Goal: Ask a question: Seek information or help from site administrators or community

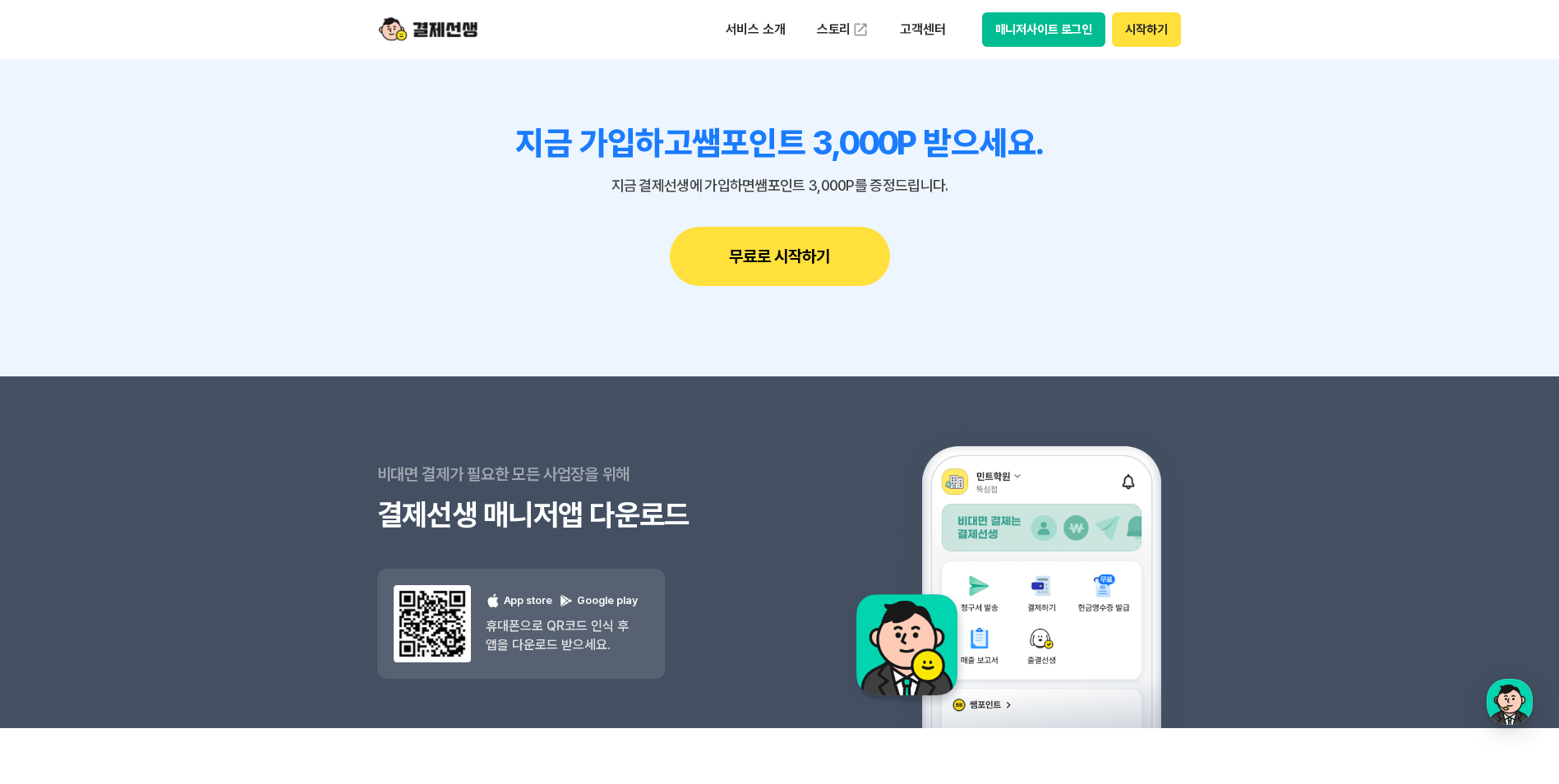
scroll to position [14685, 0]
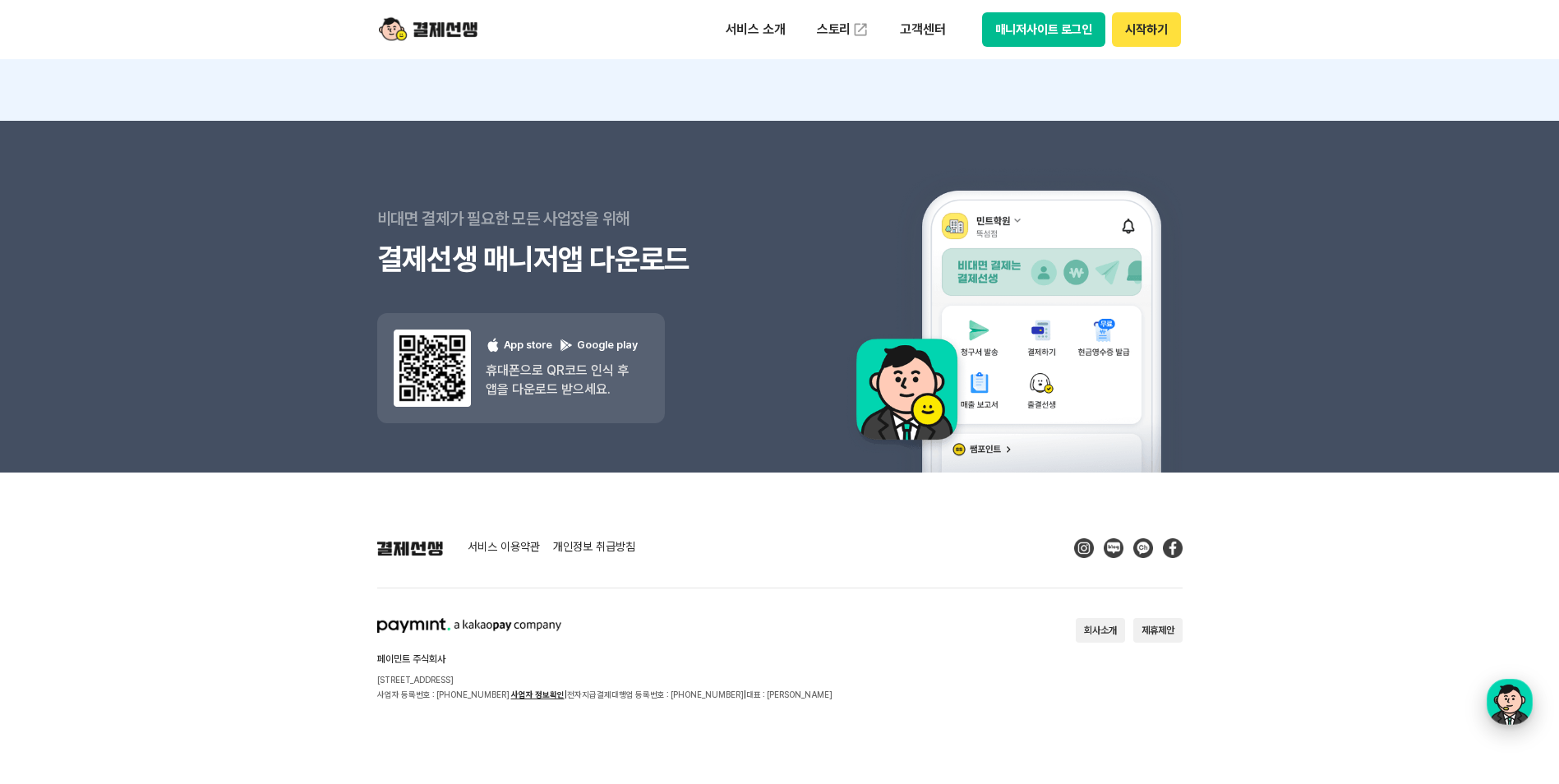
click at [1513, 707] on div "button" at bounding box center [1510, 702] width 46 height 46
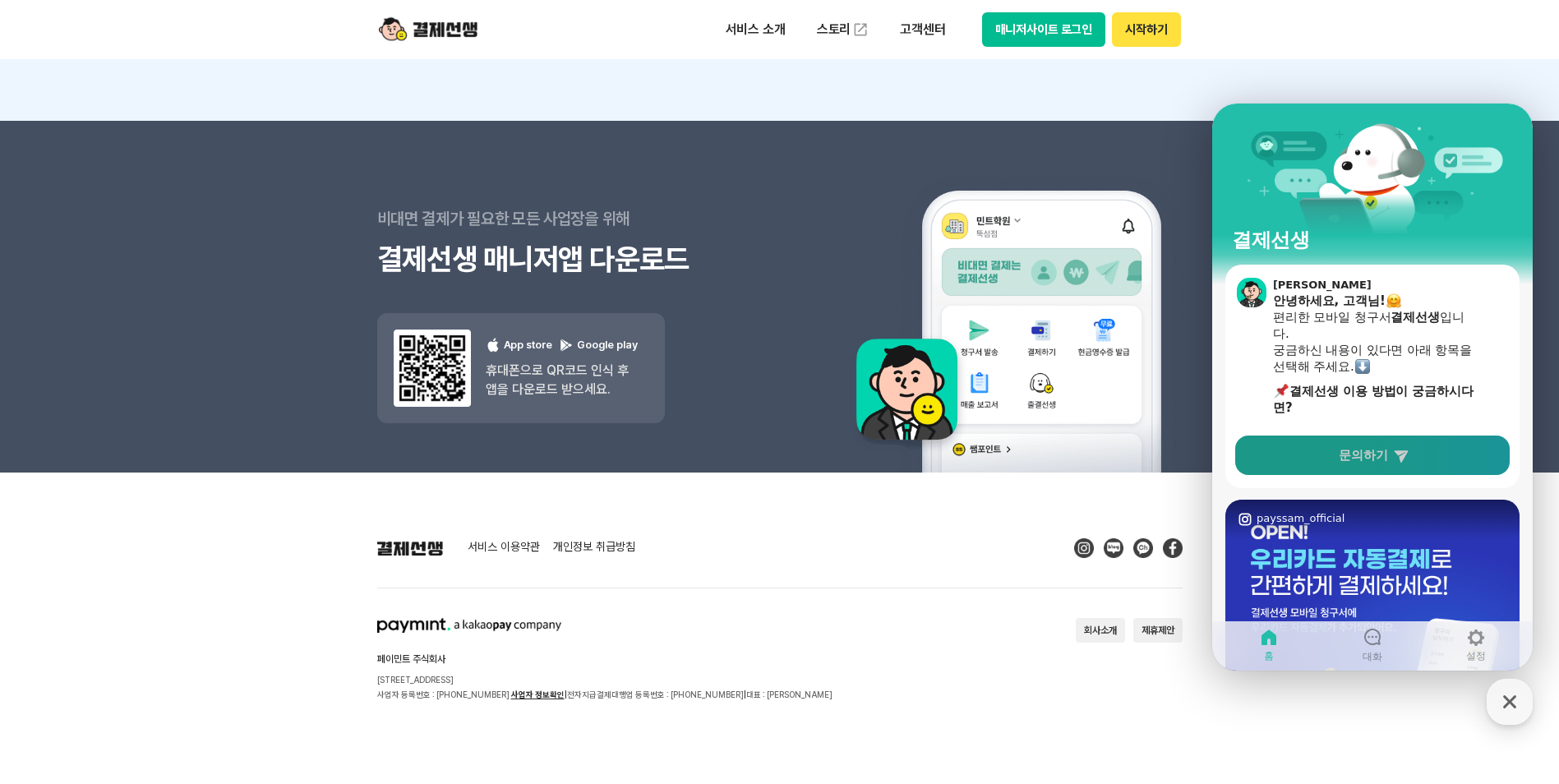
click at [1396, 464] on link "문의하기" at bounding box center [1373, 455] width 274 height 40
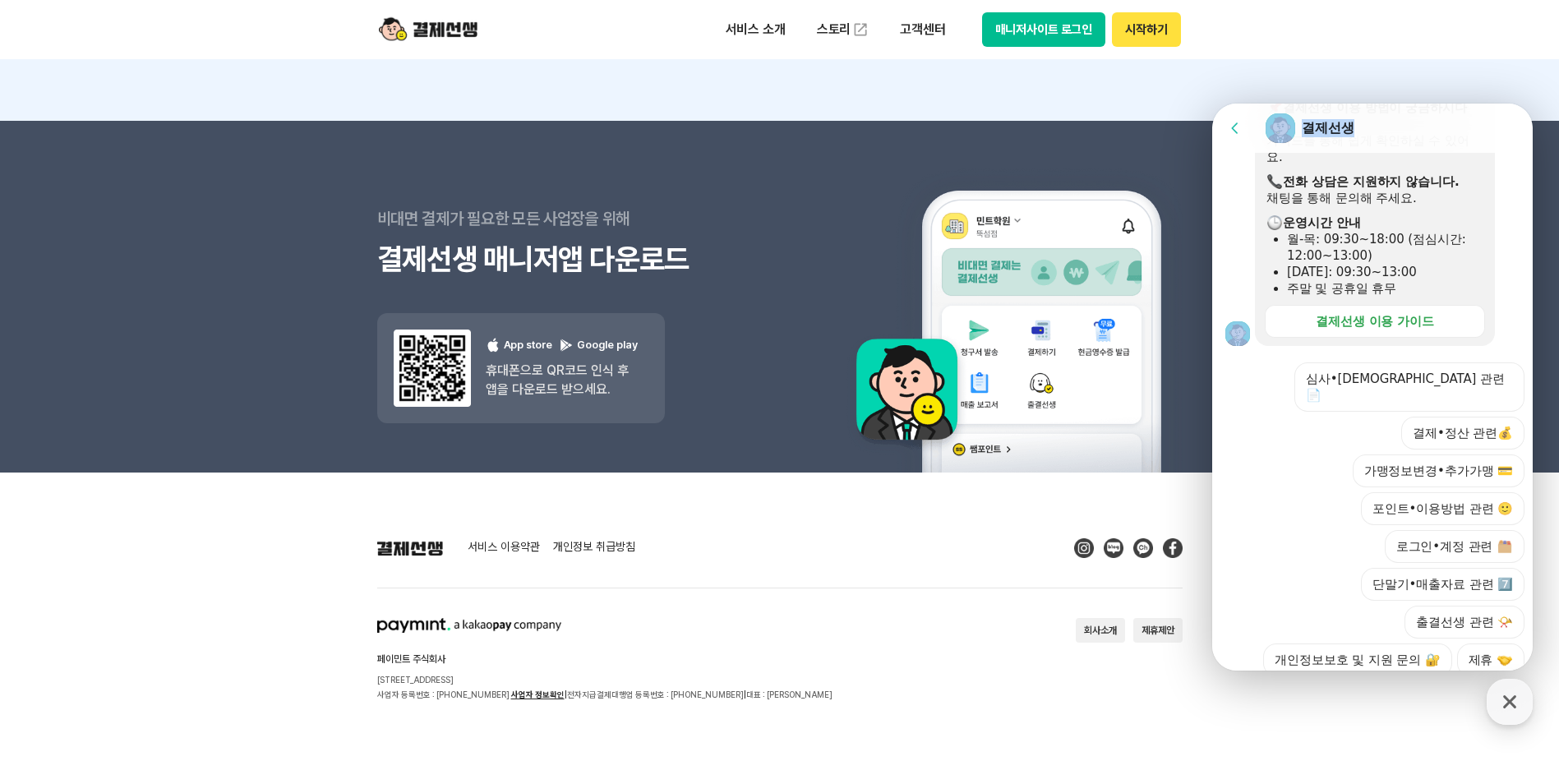
scroll to position [406, 0]
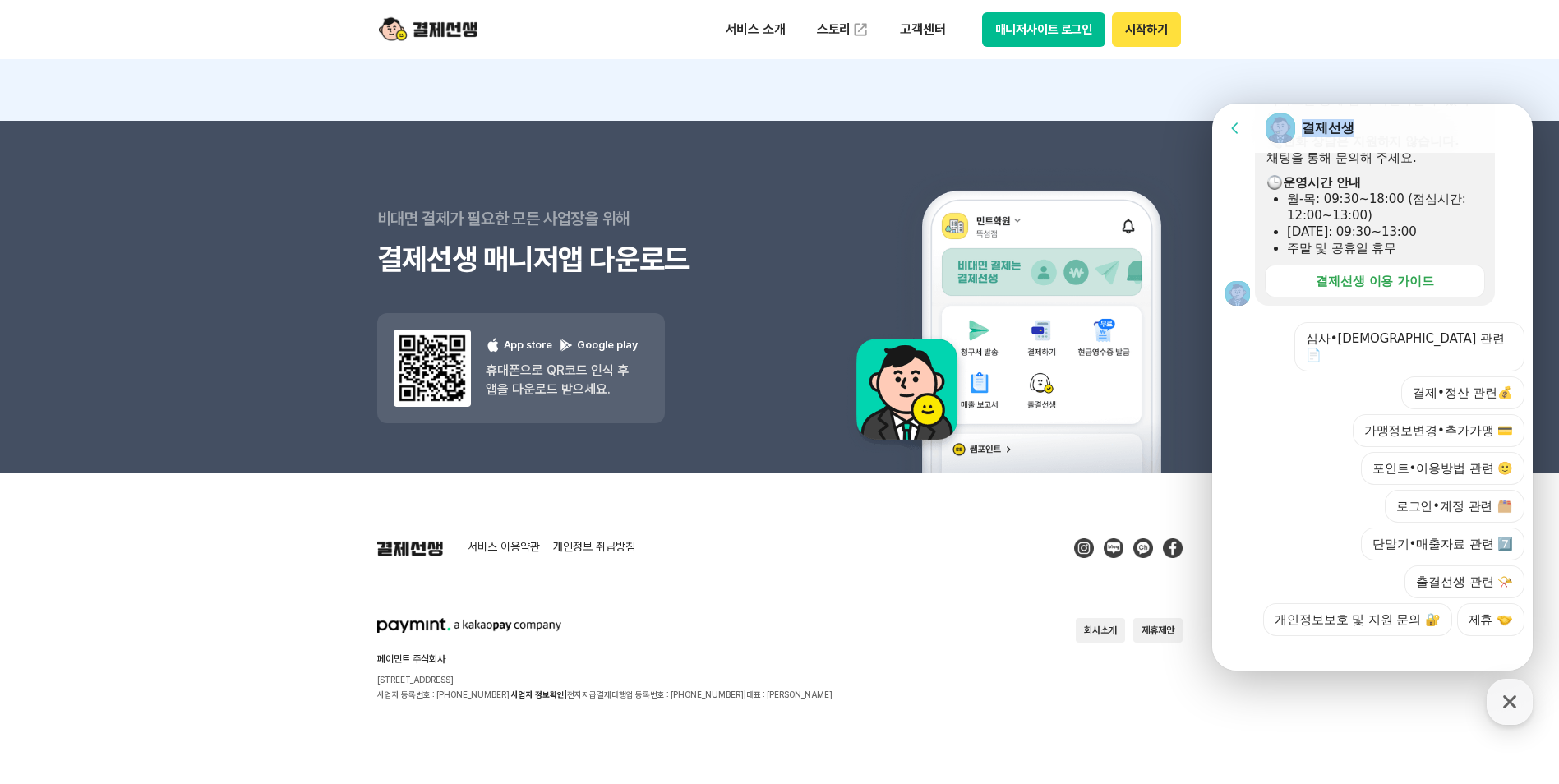
drag, startPoint x: 1513, startPoint y: 422, endPoint x: 1503, endPoint y: 688, distance: 266.2
click at [1503, 103] on html "Go to previous page Chat Room 결제선생 Message List 📢 출결 체크앱 알림음 설정 기능 OPEN! 학생 등·하…" at bounding box center [1372, 103] width 321 height 0
click at [1325, 335] on div "심사•[DEMOGRAPHIC_DATA] 관련 📄 결제•정산 관련💰 가맹정보변경•추가가맹 💳 포인트•이용방법 관련 🙂 로그인•계정 관련 단말기•…" at bounding box center [1389, 479] width 272 height 314
click at [1445, 376] on button "결제•정산 관련💰" at bounding box center [1463, 392] width 123 height 33
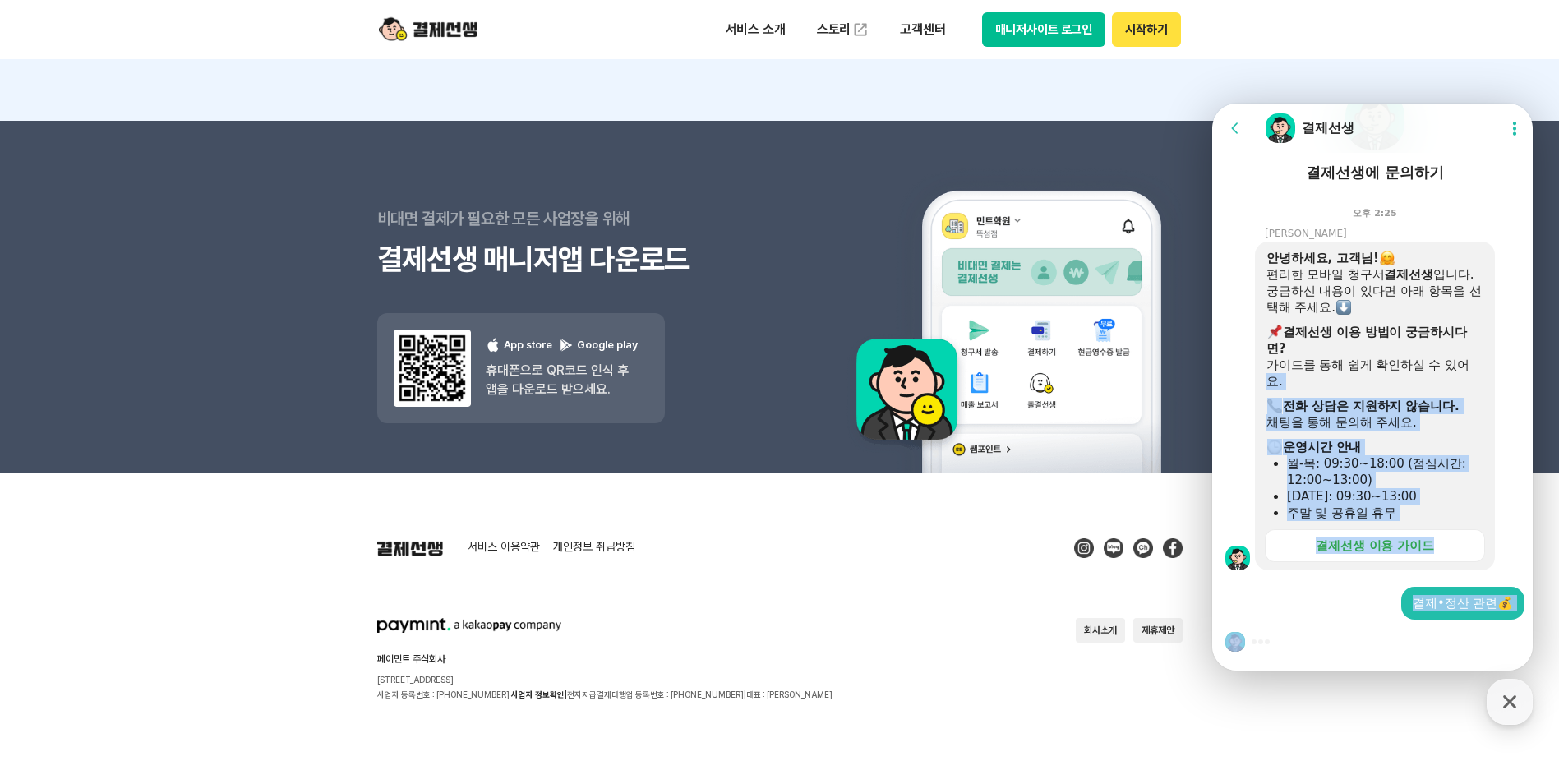
drag, startPoint x: 1511, startPoint y: 364, endPoint x: 1497, endPoint y: 660, distance: 296.3
click at [1497, 660] on section "Message List 📢 출결 체크앱 알림음 설정 기능 OPEN! 학생 등·하원 시 알림음을 자유롭게 설정할 수 있어요. 설정 방법은 가이드…" at bounding box center [1375, 340] width 325 height 659
drag, startPoint x: 1497, startPoint y: 660, endPoint x: 1350, endPoint y: 615, distance: 153.7
click at [1350, 616] on div "결제•정산 관련💰" at bounding box center [1375, 602] width 325 height 33
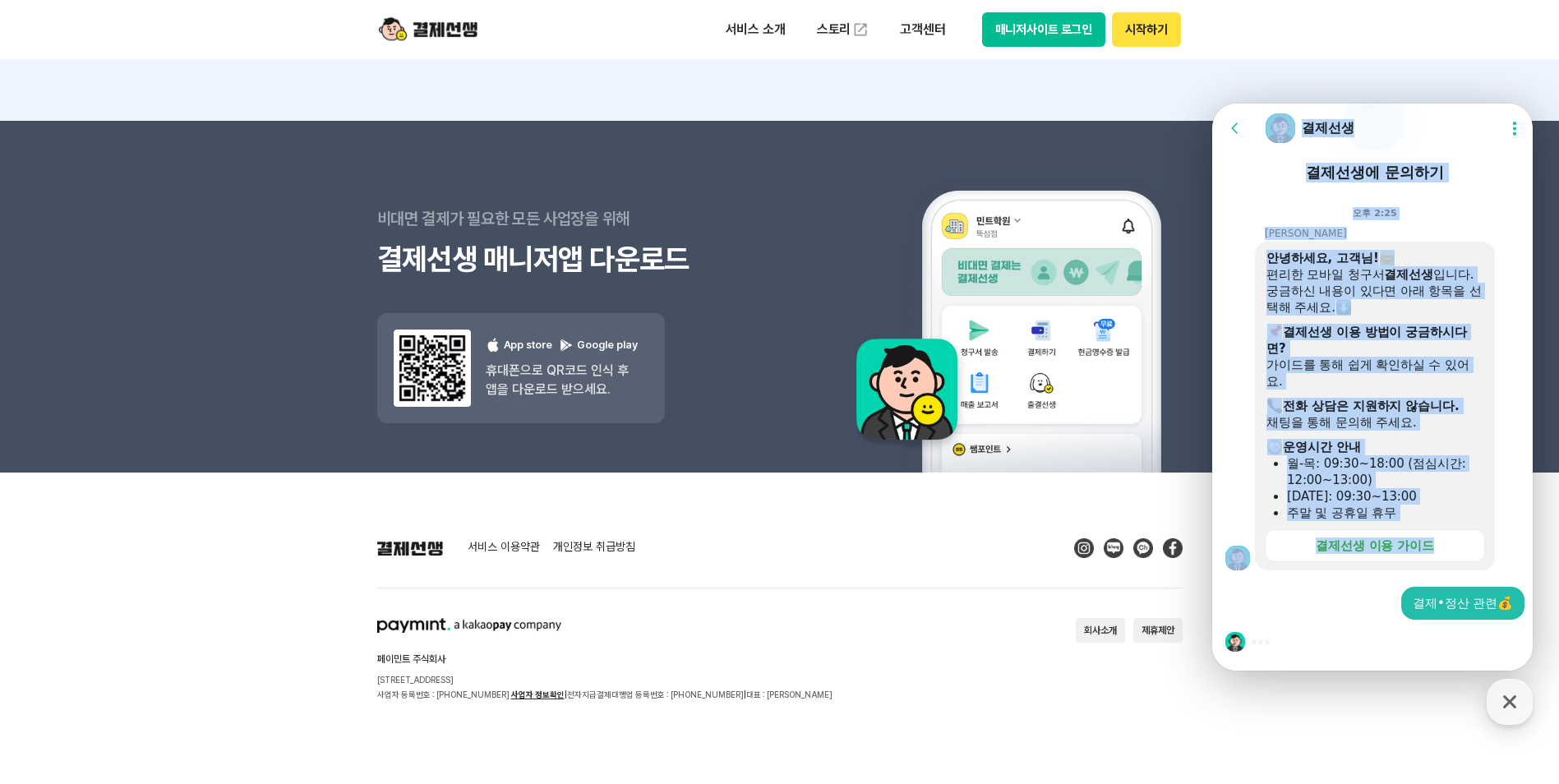
drag, startPoint x: 1364, startPoint y: 601, endPoint x: 1395, endPoint y: 681, distance: 85.8
click at [1395, 103] on html "Go to previous page Chat Room 결제선생 Show userchat action dialog Message List 📢 출…" at bounding box center [1372, 103] width 321 height 0
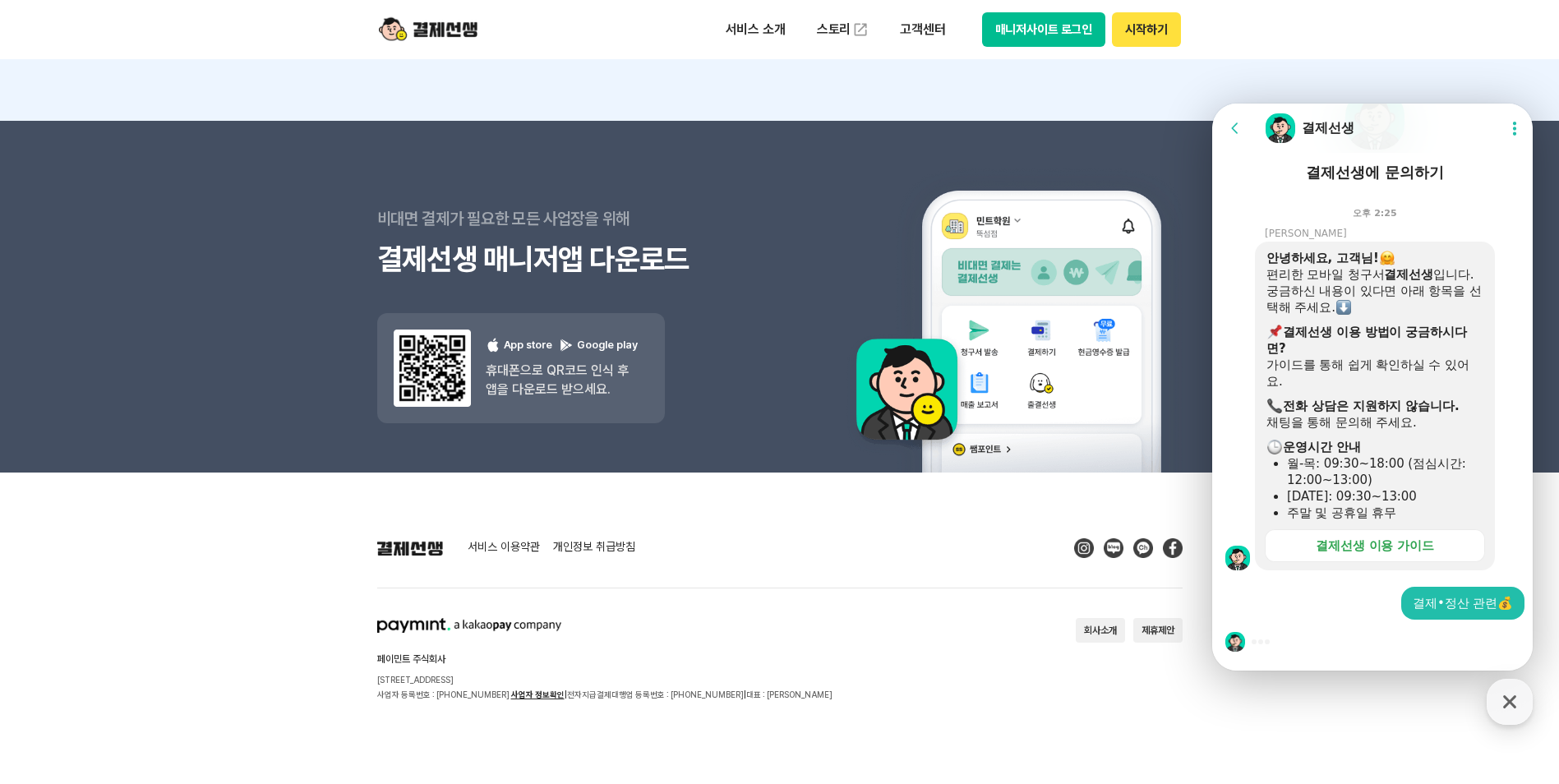
drag, startPoint x: 1395, startPoint y: 681, endPoint x: 1364, endPoint y: 632, distance: 58.0
click at [1364, 632] on div at bounding box center [1375, 641] width 325 height 44
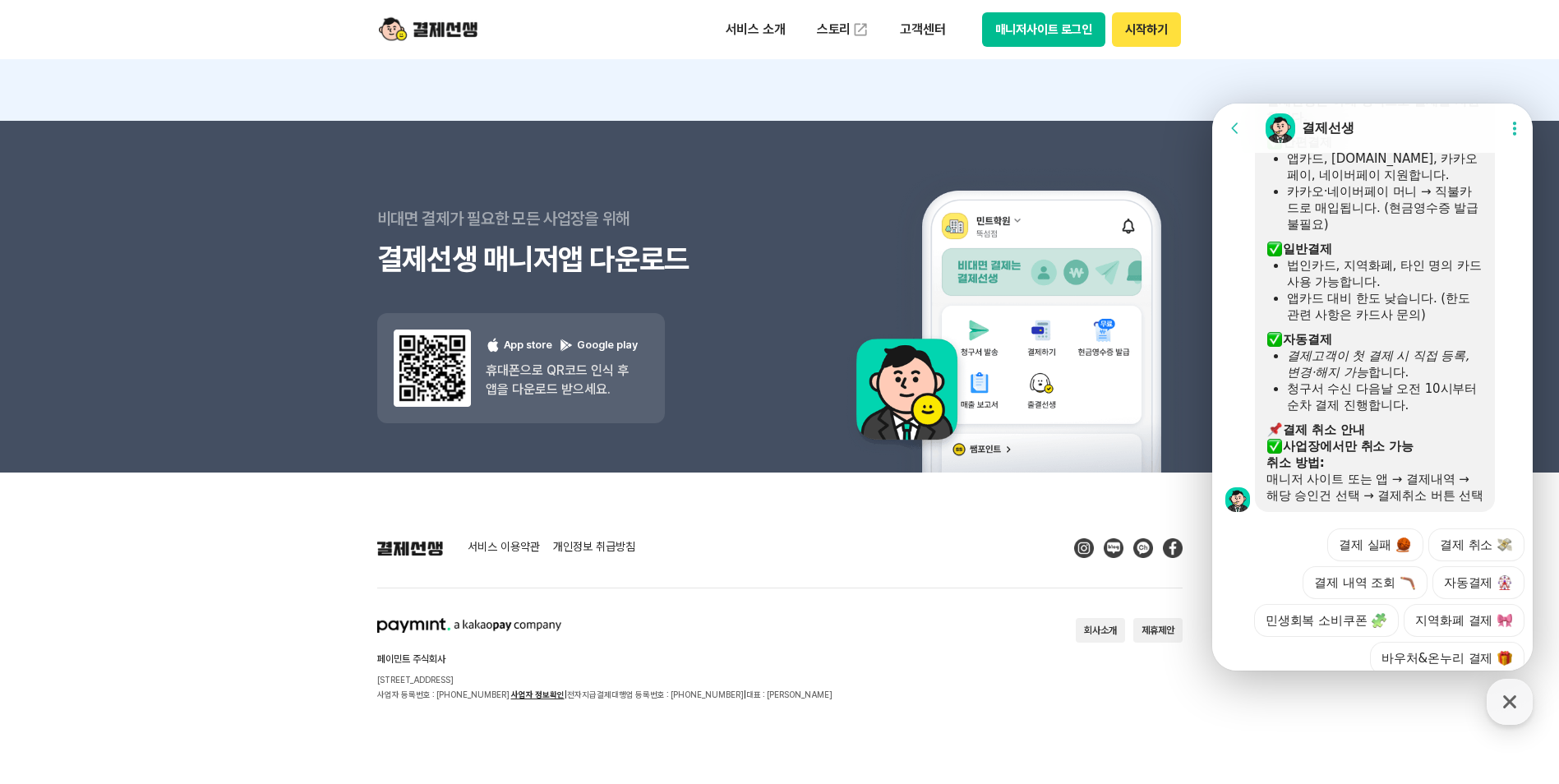
scroll to position [929, 0]
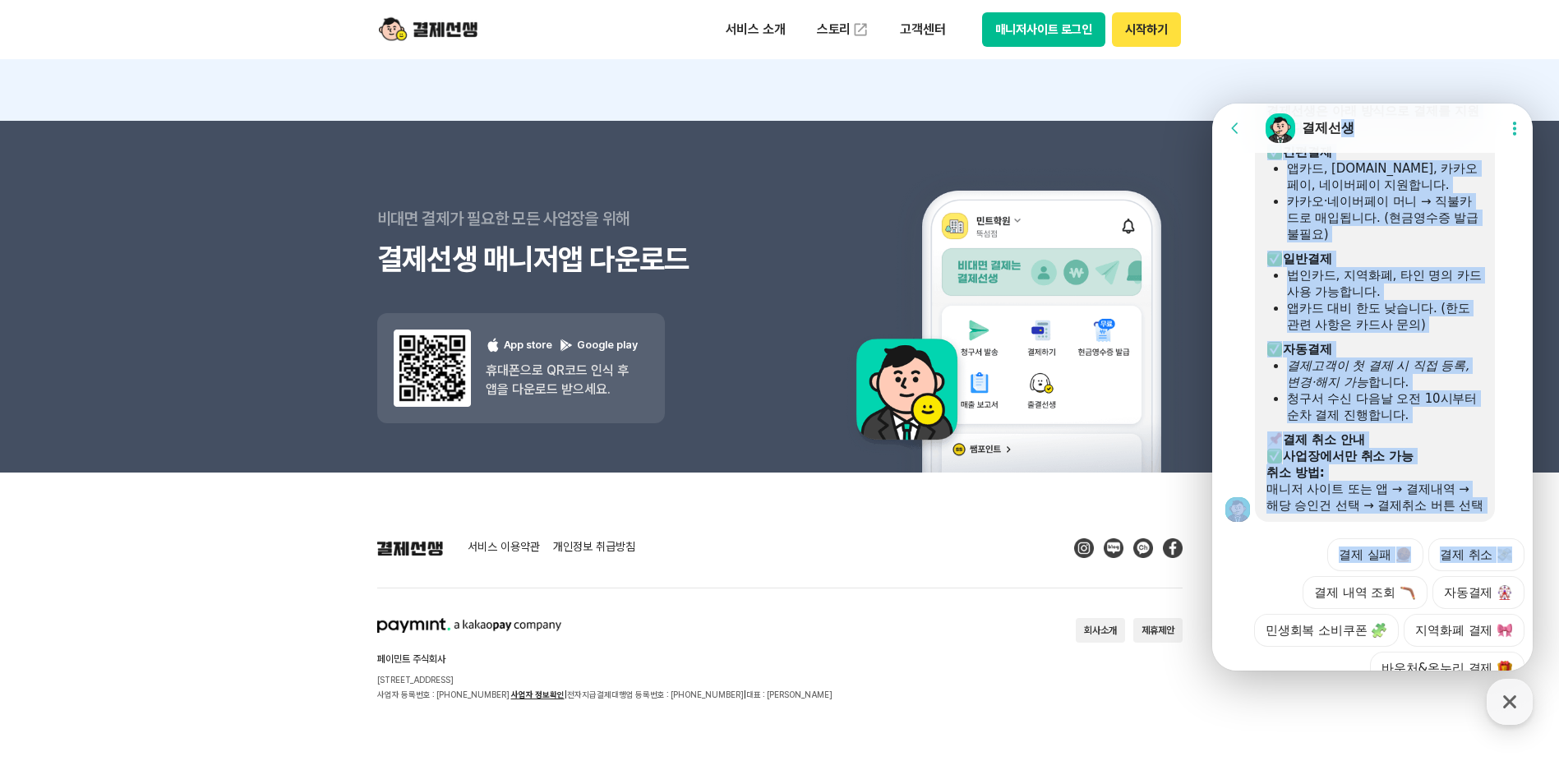
drag, startPoint x: 1270, startPoint y: 479, endPoint x: 1334, endPoint y: 130, distance: 354.8
click at [1334, 130] on div "Go to previous page Chat Room 결제선생 Show userchat action dialog Message List 📢 출…" at bounding box center [1375, 110] width 325 height 1403
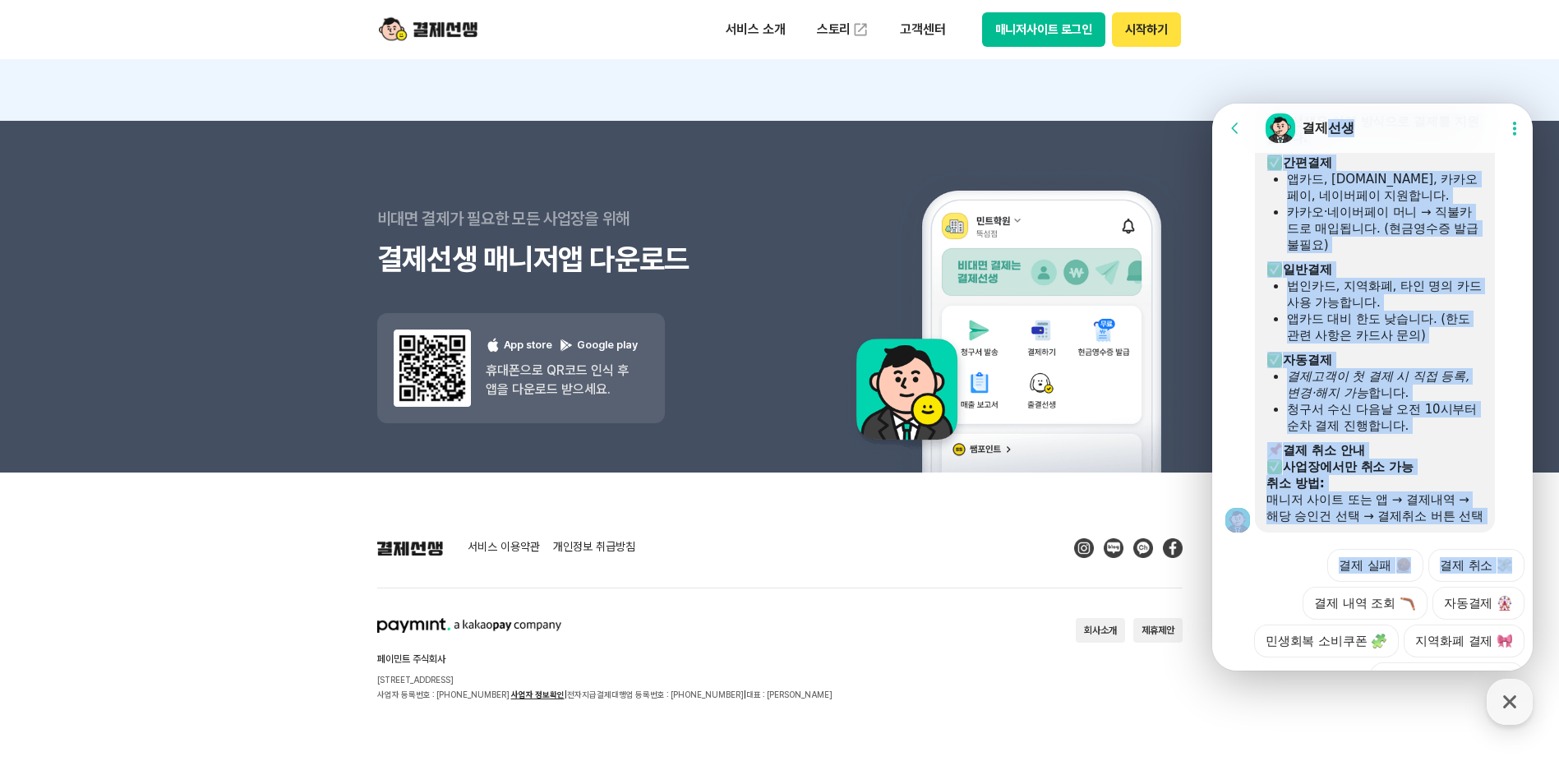
drag, startPoint x: 1334, startPoint y: 130, endPoint x: 1389, endPoint y: 262, distance: 143.0
click at [1388, 263] on div "​ 일반결제" at bounding box center [1375, 269] width 217 height 16
click at [1410, 266] on div "​ 일반결제" at bounding box center [1375, 269] width 217 height 16
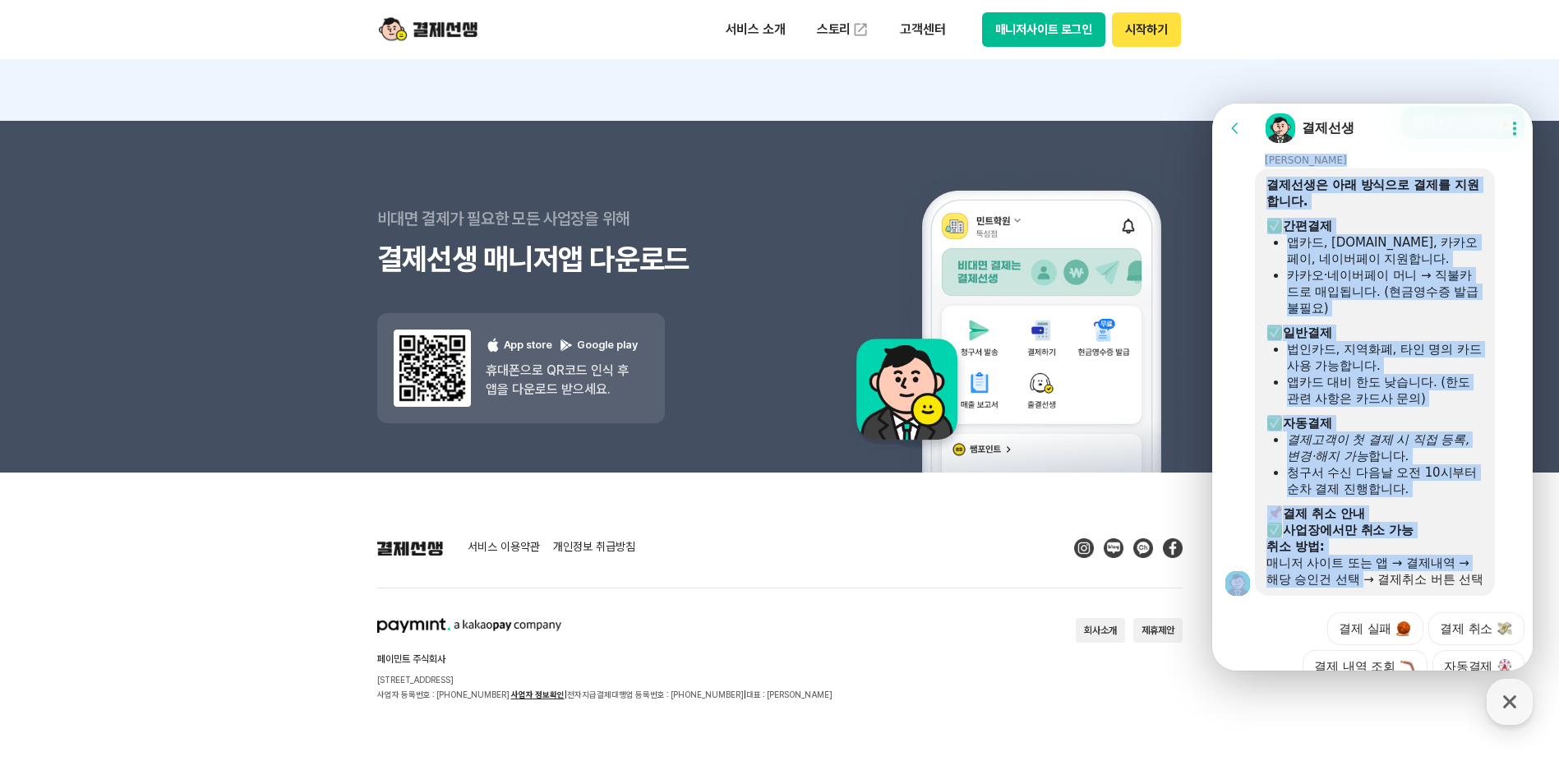
scroll to position [516, 0]
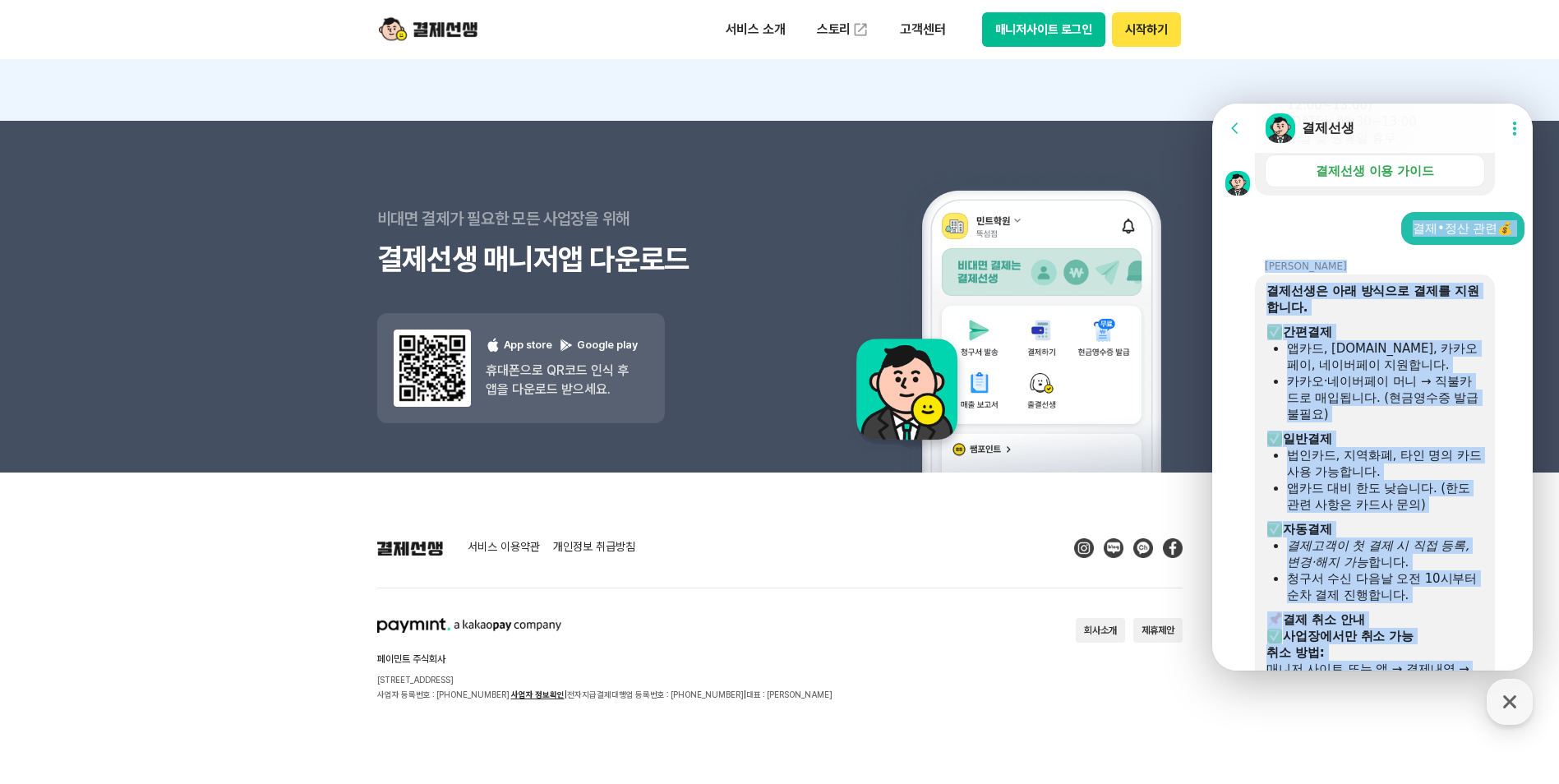
drag, startPoint x: 1364, startPoint y: 511, endPoint x: 1365, endPoint y: 218, distance: 293.0
click at [1365, 218] on section "Message List 📢 출결 체크앱 알림음 설정 기능 OPEN! 학생 등·하원 시 알림음을 자유롭게 설정할 수 있어요. 설정 방법은 가이드…" at bounding box center [1375, 314] width 325 height 1354
drag, startPoint x: 1365, startPoint y: 218, endPoint x: 1361, endPoint y: 264, distance: 46.2
click at [1361, 264] on div "[PERSON_NAME]" at bounding box center [1364, 267] width 218 height 13
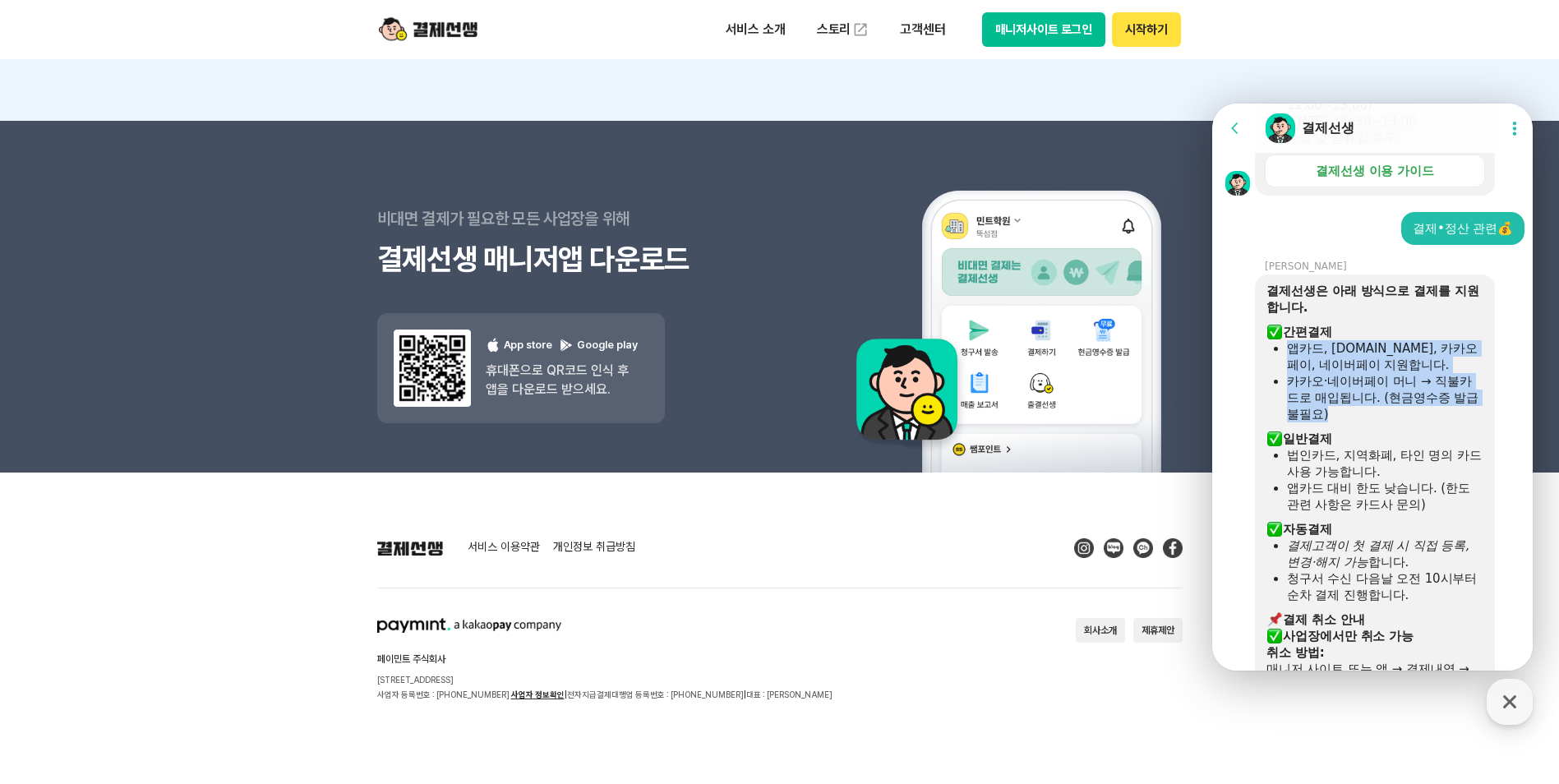
drag, startPoint x: 1526, startPoint y: 323, endPoint x: 1528, endPoint y: 407, distance: 84.0
click at [1528, 407] on div "Go to previous page Chat Room 결제선생 Show userchat action dialog Message List 📢 출…" at bounding box center [1372, 386] width 321 height 566
drag, startPoint x: 1528, startPoint y: 407, endPoint x: 1507, endPoint y: 399, distance: 22.5
click at [1507, 399] on div "결제선생은 아래 방식으로 결제를 지원합니다. ​ 간편결제 앱카드, [DOMAIN_NAME], 카카오페이, 네이버페이 지원합니다. 카카오·네이버…" at bounding box center [1396, 488] width 283 height 427
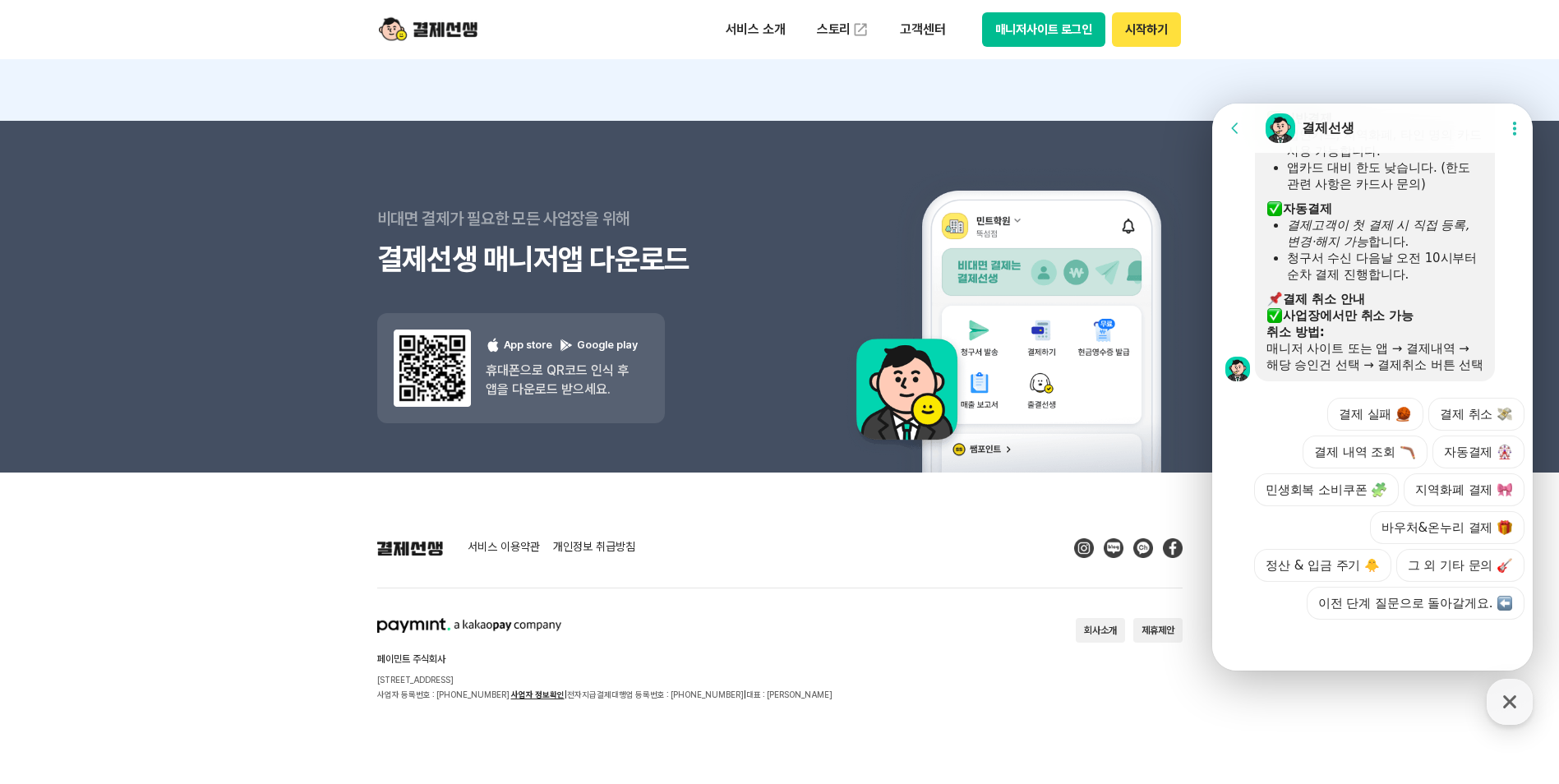
scroll to position [929, 0]
click at [1430, 598] on button "이전 단계 질문으로 돌아갈게요." at bounding box center [1415, 602] width 218 height 33
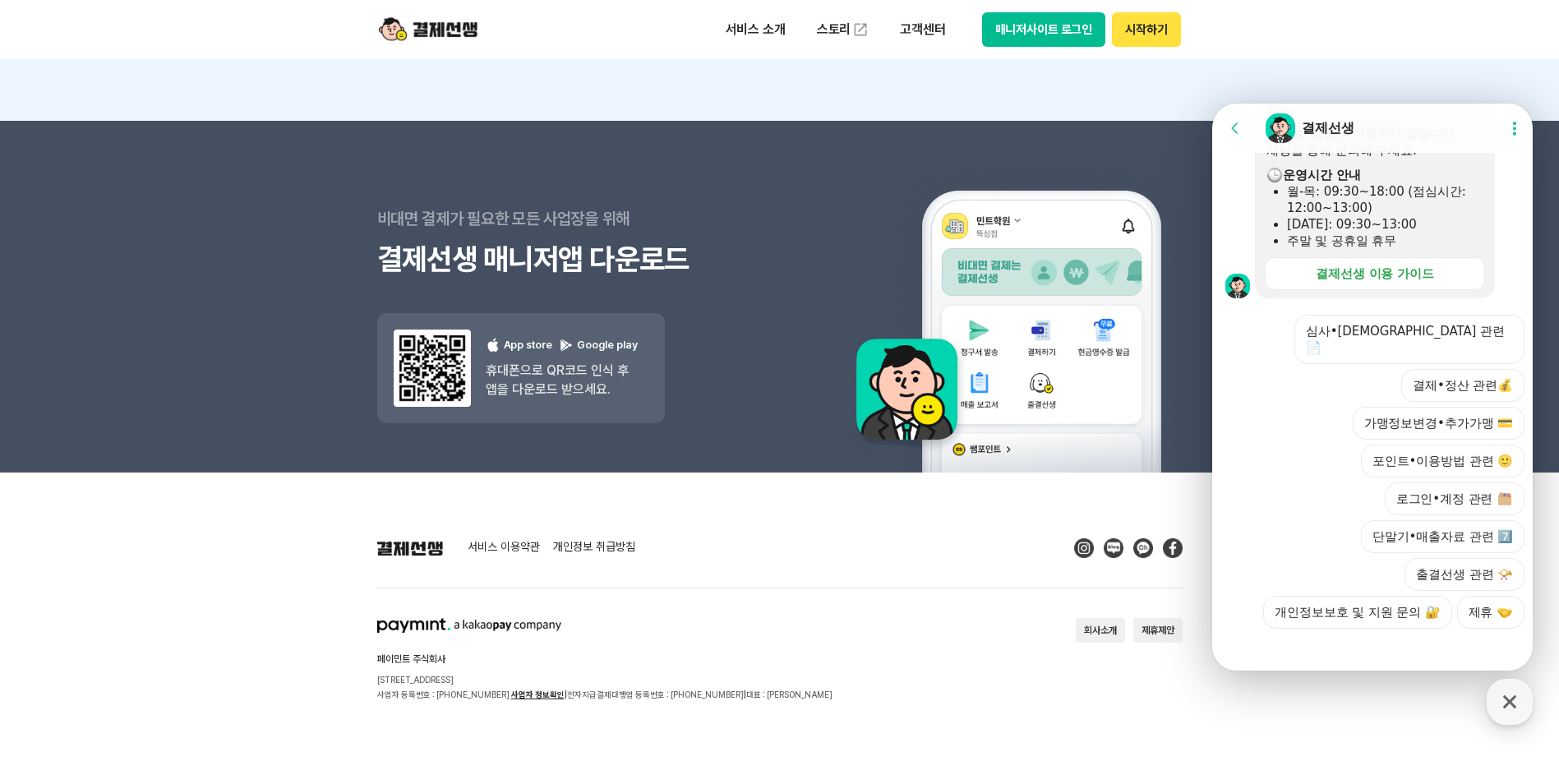
scroll to position [1336, 0]
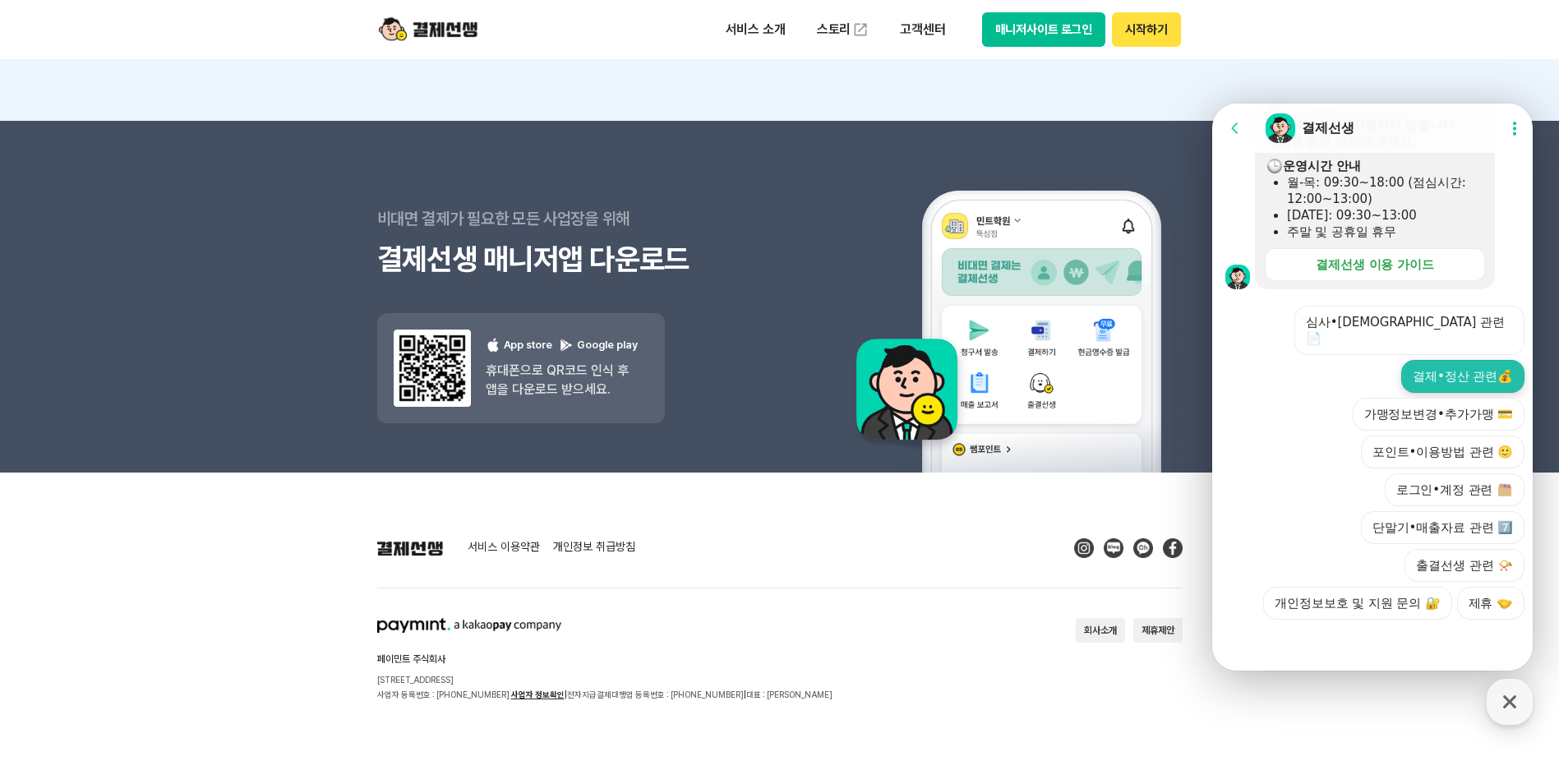
click at [1464, 378] on button "결제•정산 관련💰" at bounding box center [1463, 376] width 123 height 33
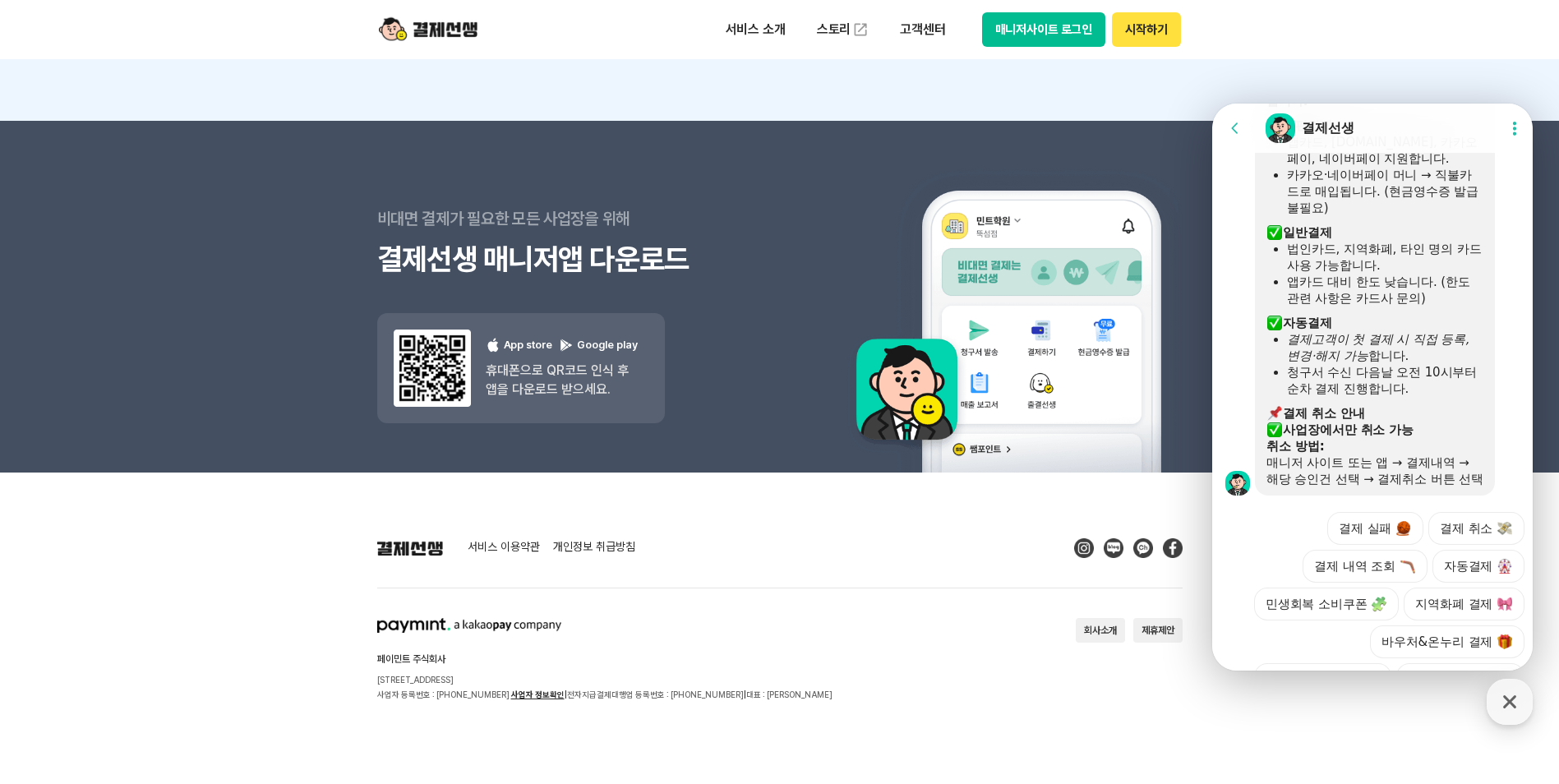
scroll to position [1858, 0]
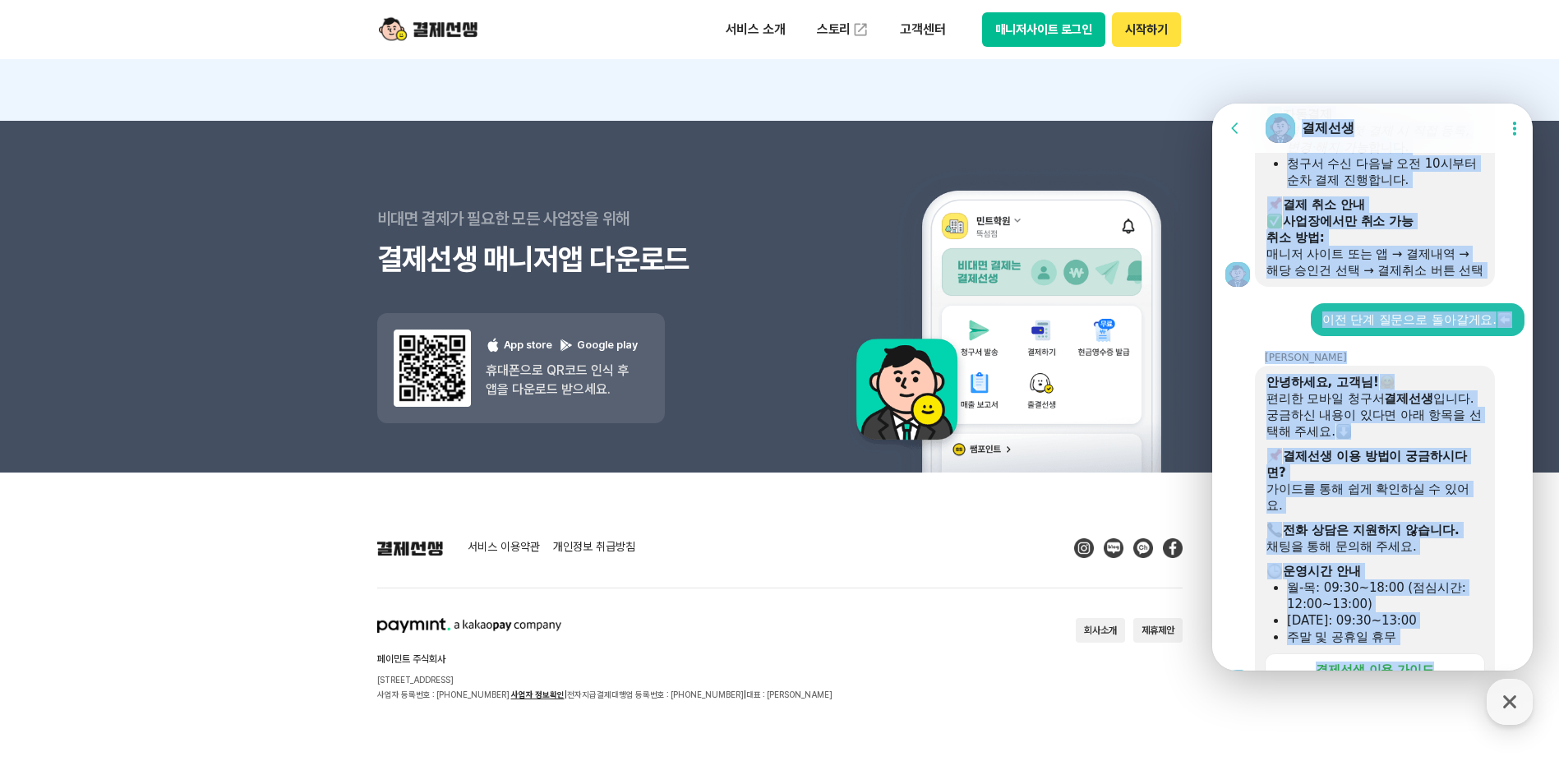
drag, startPoint x: 1372, startPoint y: 442, endPoint x: 1377, endPoint y: 77, distance: 365.0
click at [1377, 103] on html "Go to previous page Chat Room 결제선생 Show userchat action dialog Message List 📢 출…" at bounding box center [1372, 103] width 321 height 0
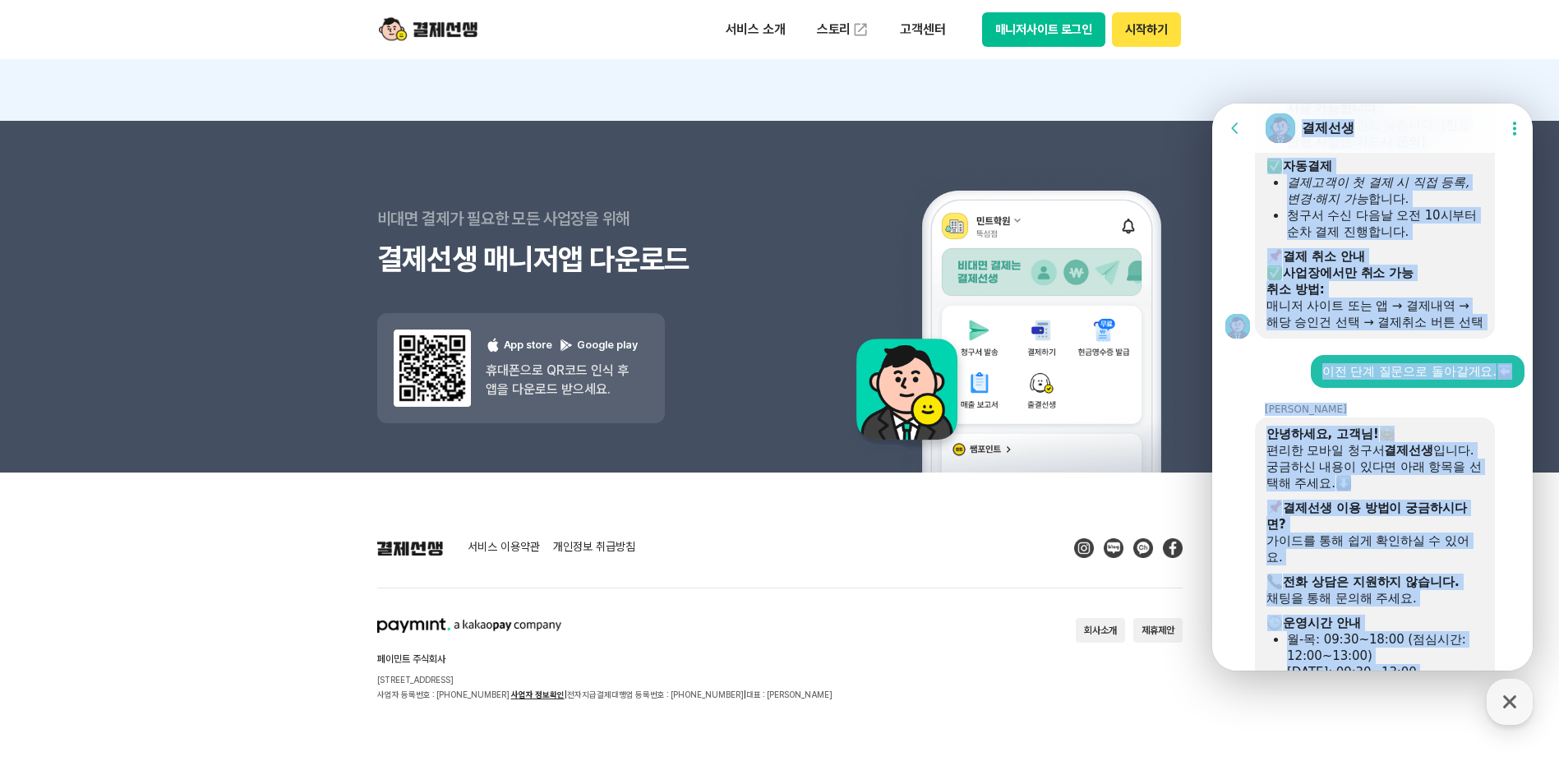
click at [1361, 549] on div "가이드를 통해 쉽게 확인하실 수 있어요." at bounding box center [1375, 549] width 217 height 33
click at [1472, 492] on div "궁금하신 내용이 있다면 아래 항목을 선택해 주세요." at bounding box center [1375, 475] width 217 height 33
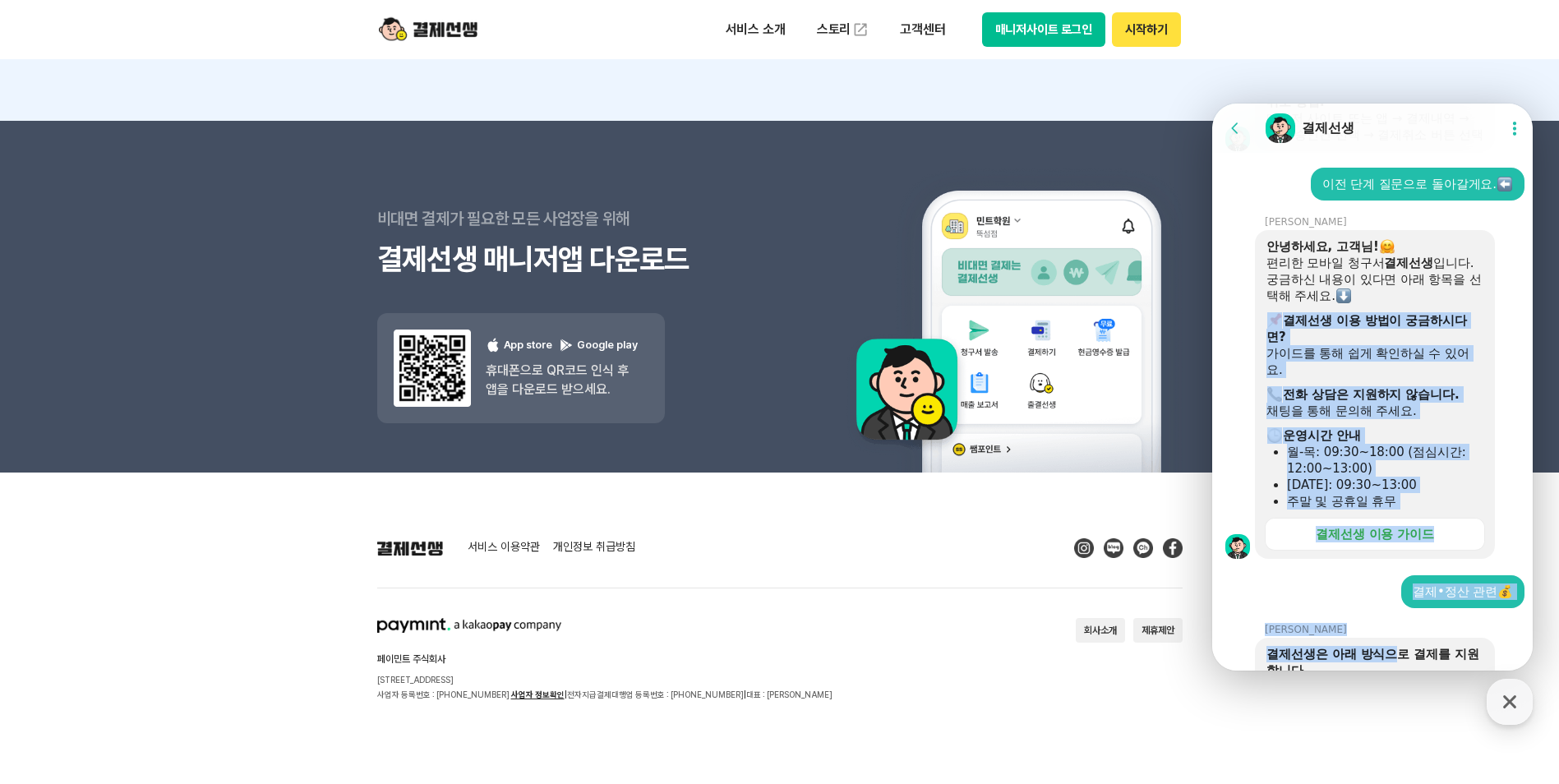
drag, startPoint x: 1387, startPoint y: 545, endPoint x: 1400, endPoint y: 654, distance: 109.8
click at [1400, 654] on section "Message List 📢 출결 체크앱 알림음 설정 기능 OPEN! 학생 등·하원 시 알림음을 자유롭게 설정할 수 있어요. 설정 방법은 가이드…" at bounding box center [1375, 220] width 325 height 2268
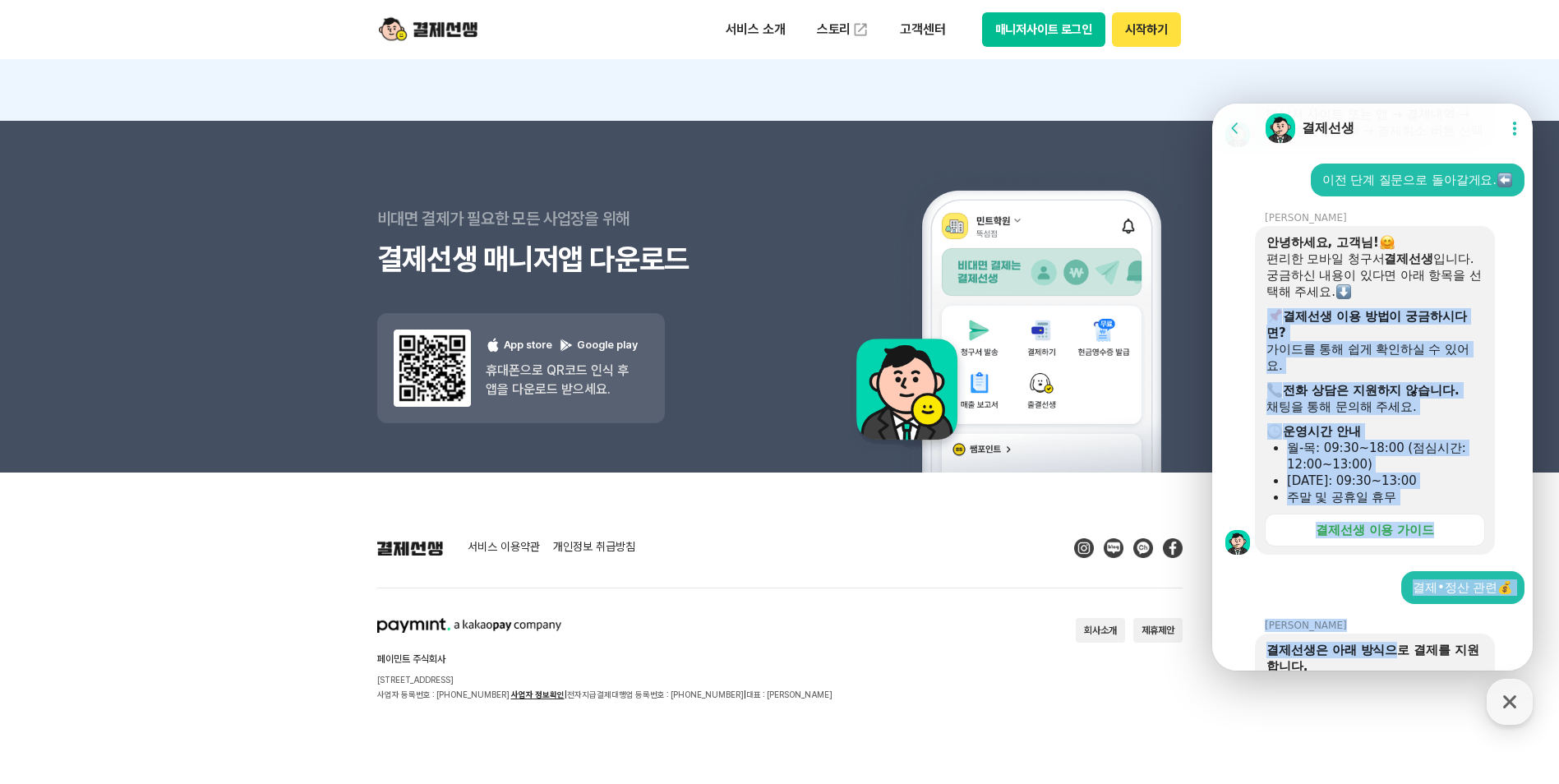
drag, startPoint x: 1400, startPoint y: 654, endPoint x: 1363, endPoint y: 477, distance: 180.8
click at [1363, 473] on div "월-목: 09:30~18:00 (점심시간: 12:00~13:00)" at bounding box center [1386, 456] width 197 height 33
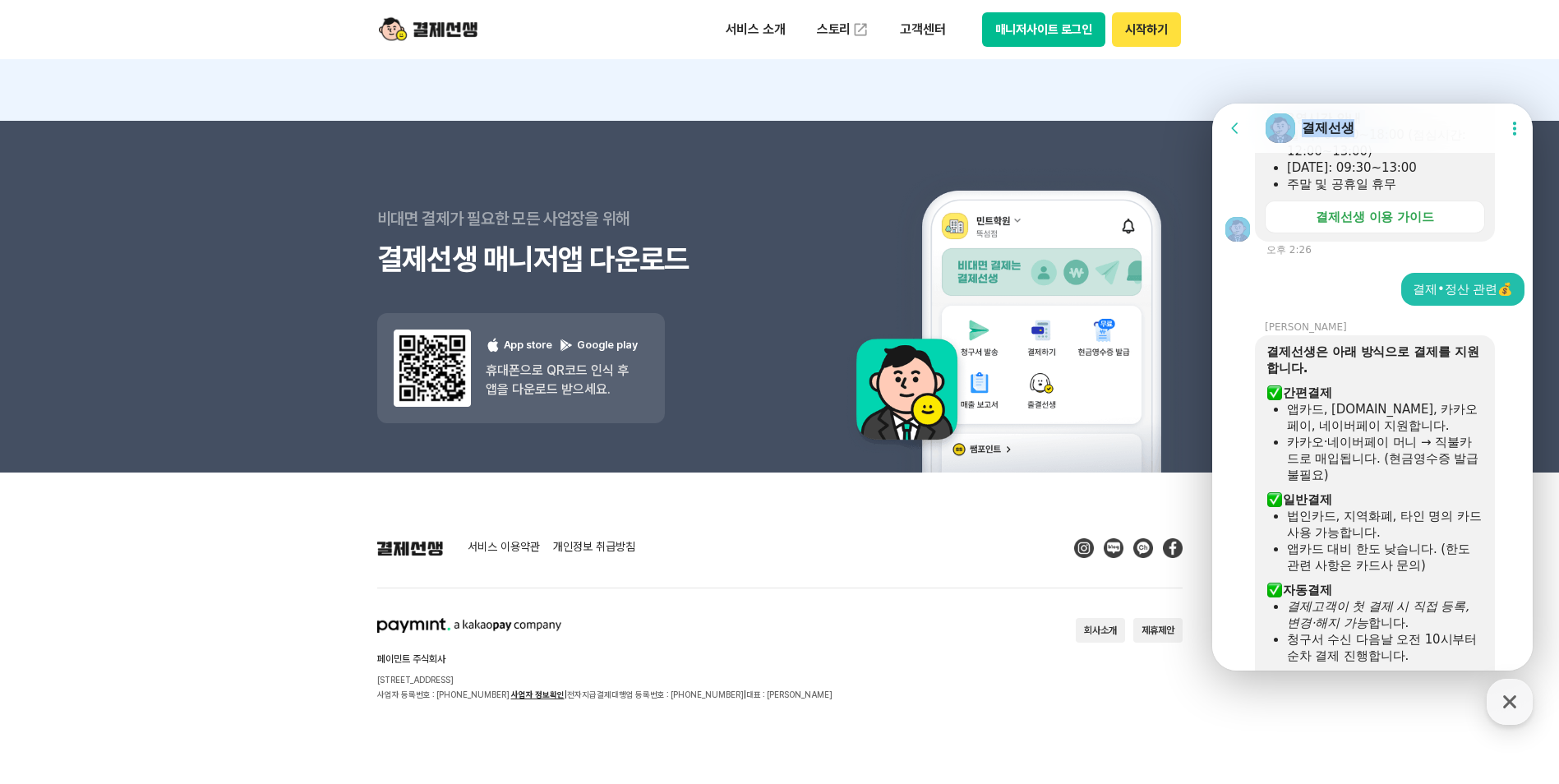
drag, startPoint x: 1379, startPoint y: 475, endPoint x: 1375, endPoint y: 620, distance: 145.1
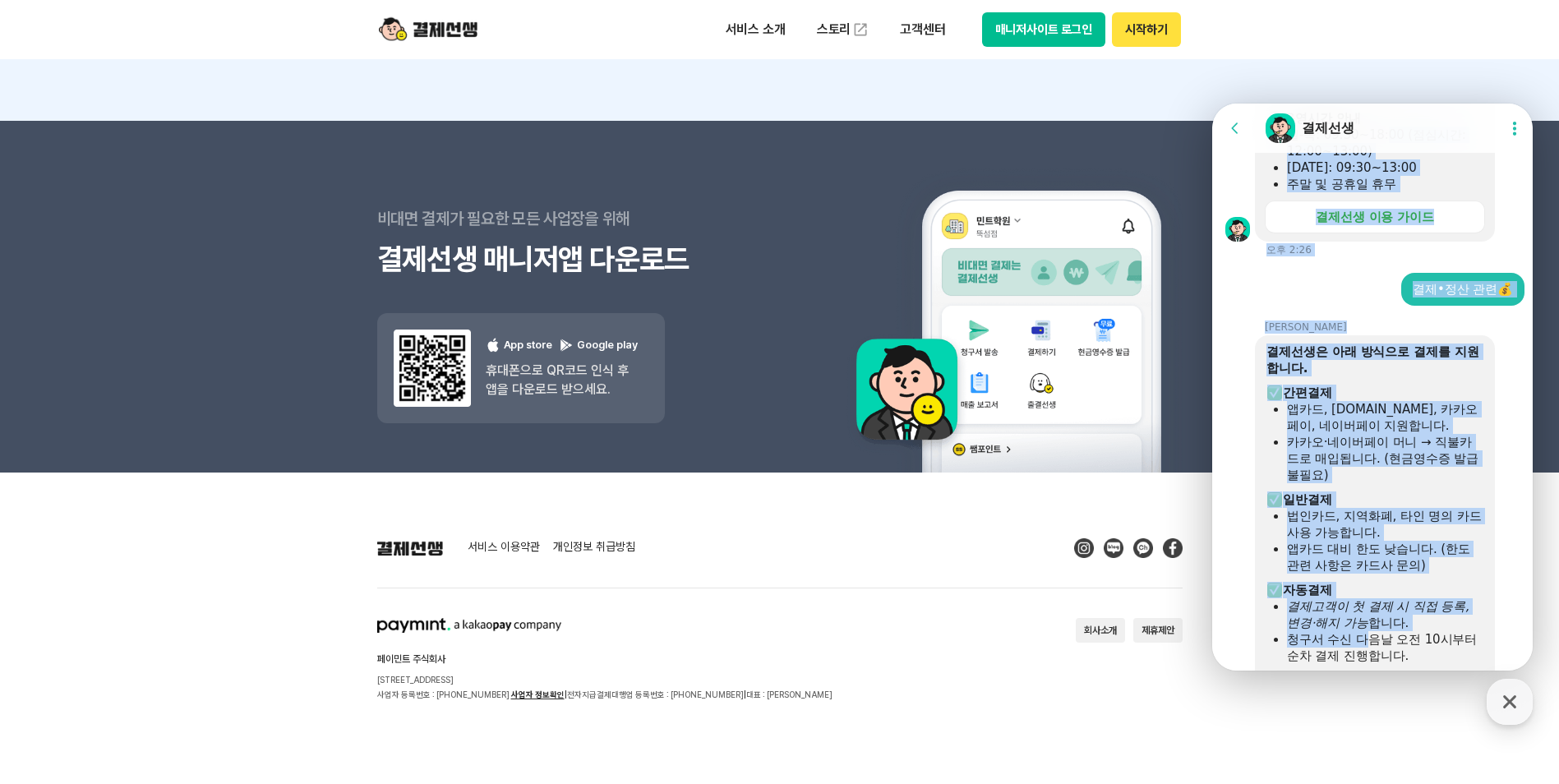
scroll to position [1412, 0]
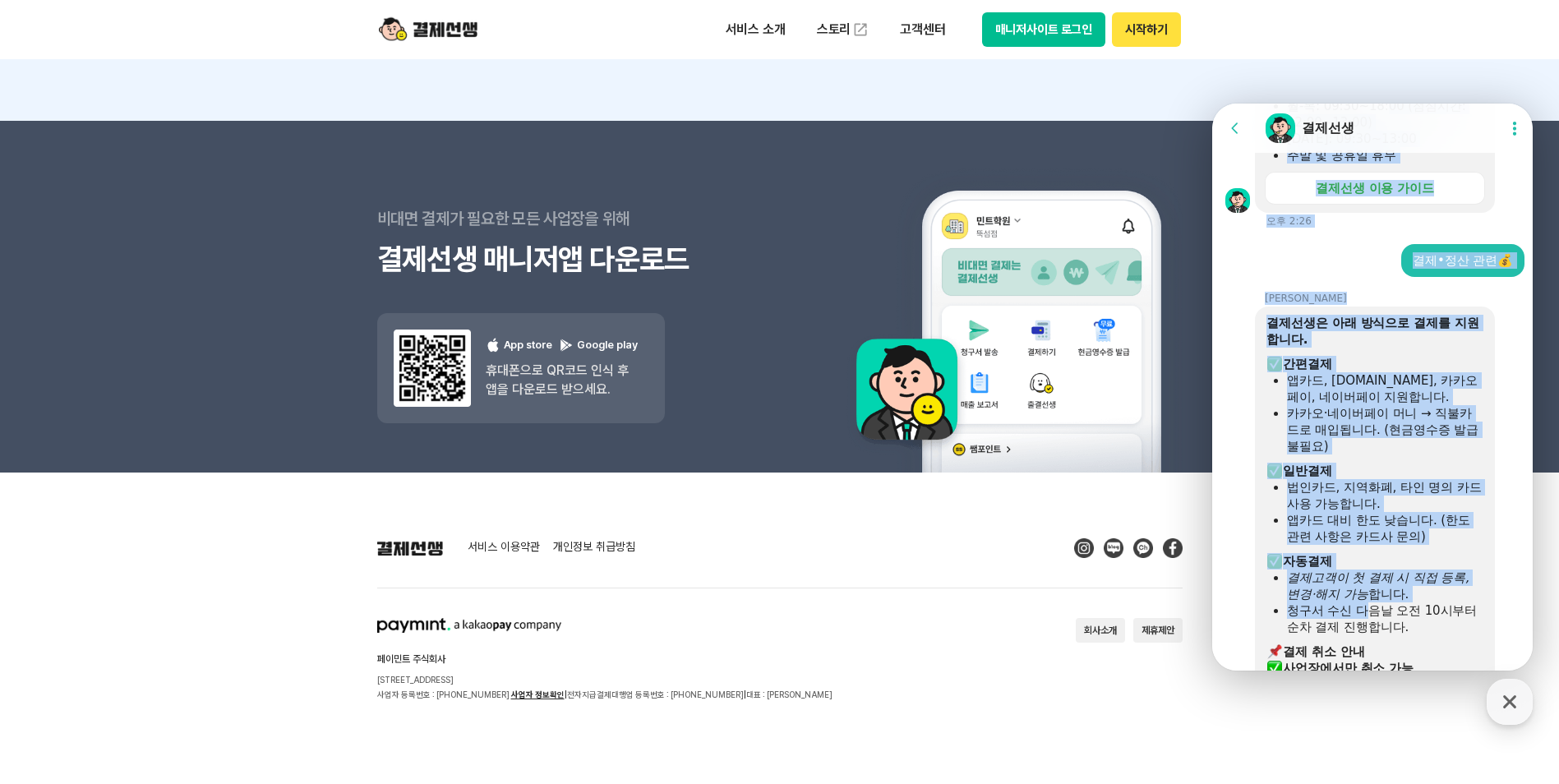
drag, startPoint x: 1375, startPoint y: 620, endPoint x: 1367, endPoint y: 364, distance: 256.1
click at [1367, 356] on div at bounding box center [1375, 351] width 217 height 9
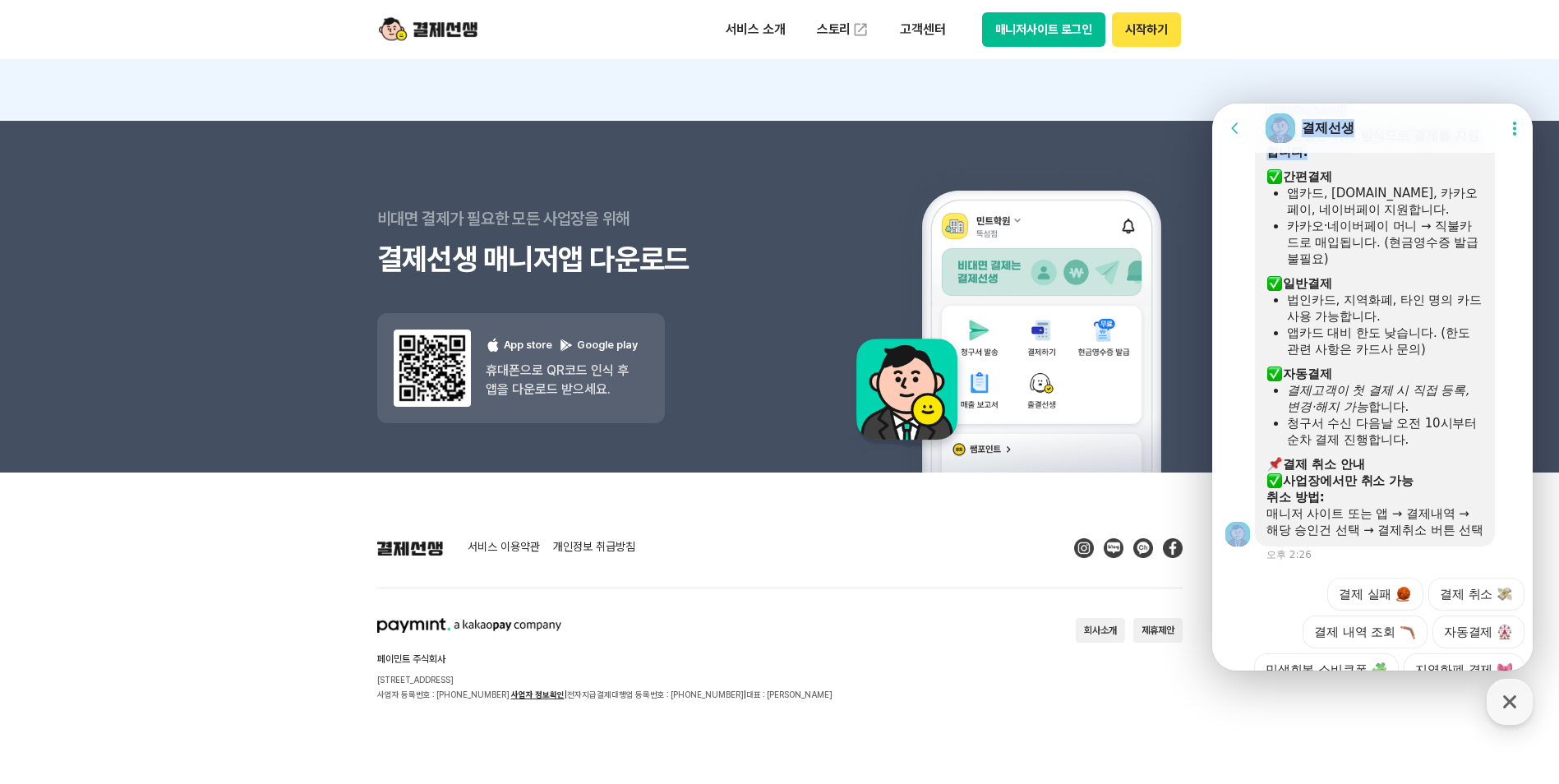
drag, startPoint x: 1382, startPoint y: 363, endPoint x: 1371, endPoint y: 667, distance: 304.2
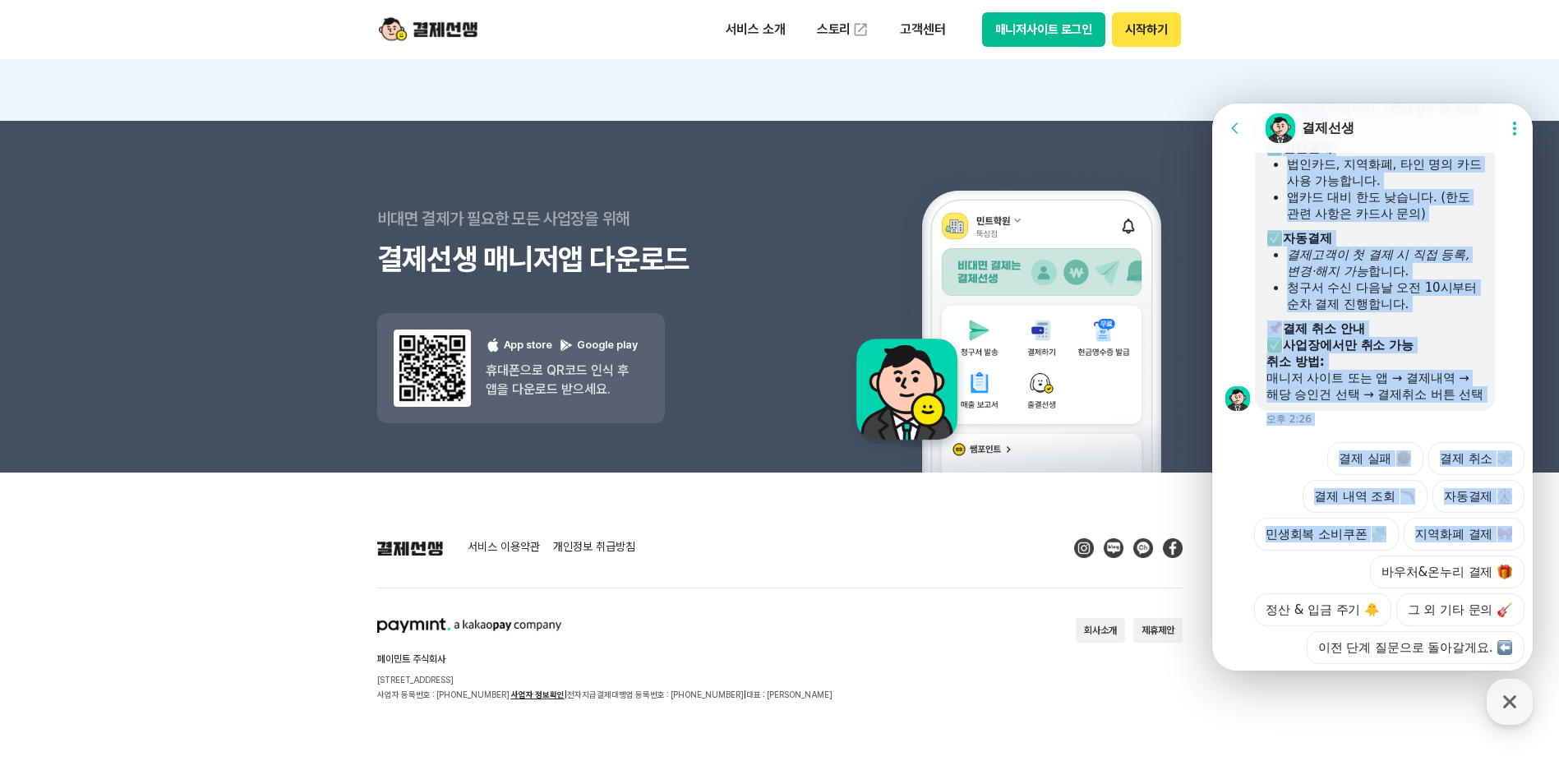
click at [1441, 312] on div "청구서 수신 다음날 오전 10시부터 순차 결제 진행합니다." at bounding box center [1386, 295] width 197 height 33
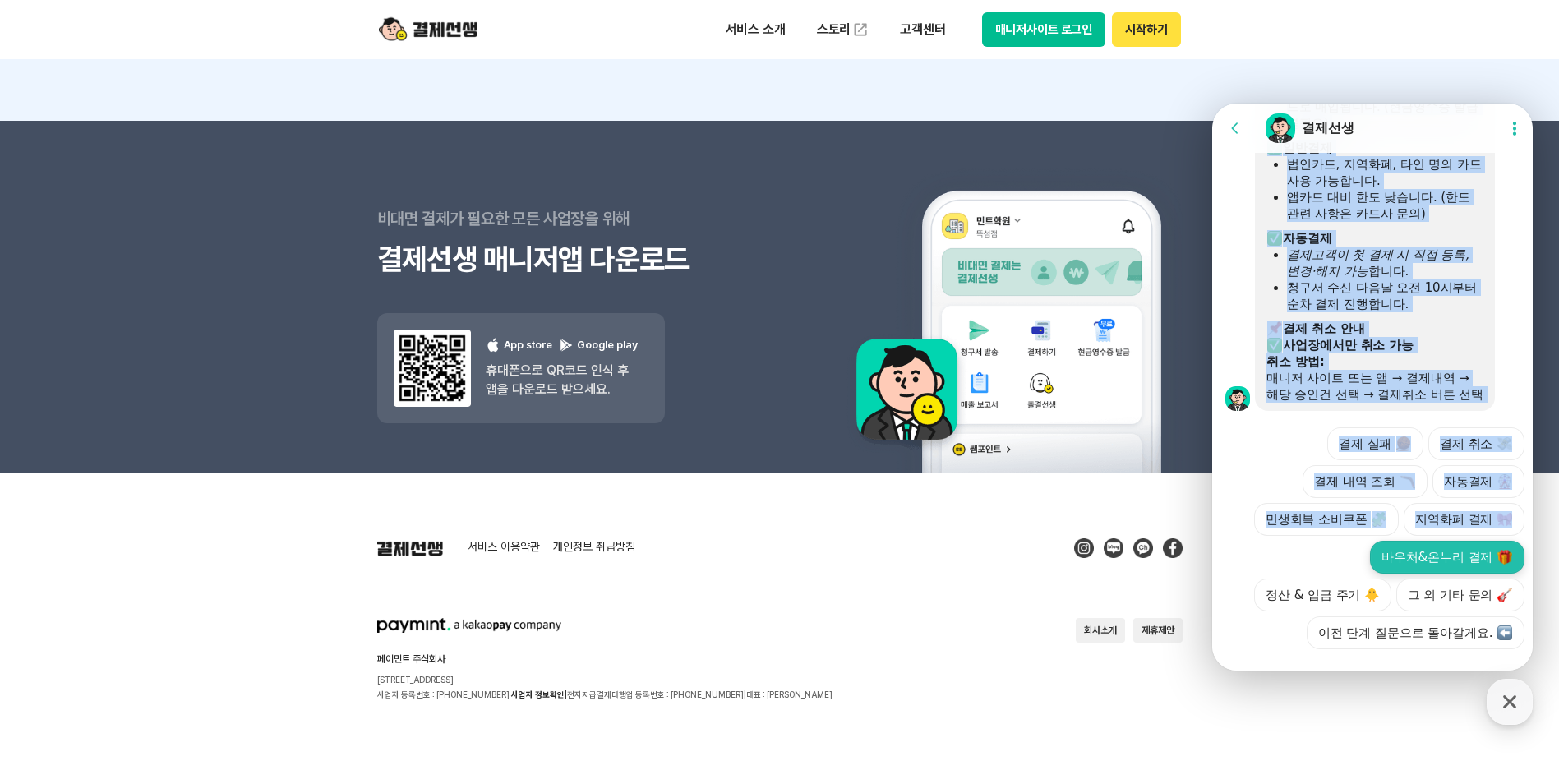
drag, startPoint x: 1443, startPoint y: 362, endPoint x: 1386, endPoint y: 623, distance: 267.2
drag, startPoint x: 1386, startPoint y: 623, endPoint x: 1305, endPoint y: 561, distance: 102.0
click at [1305, 561] on div "결제 실패 결제 취소 결제 내역 조회 자동결제 민생회복 소비쿠폰 지역화폐 결제 바우처&온누리 결제 정산 & 입금 주기 🐥 그 외 기타 문의 이…" at bounding box center [1389, 538] width 272 height 222
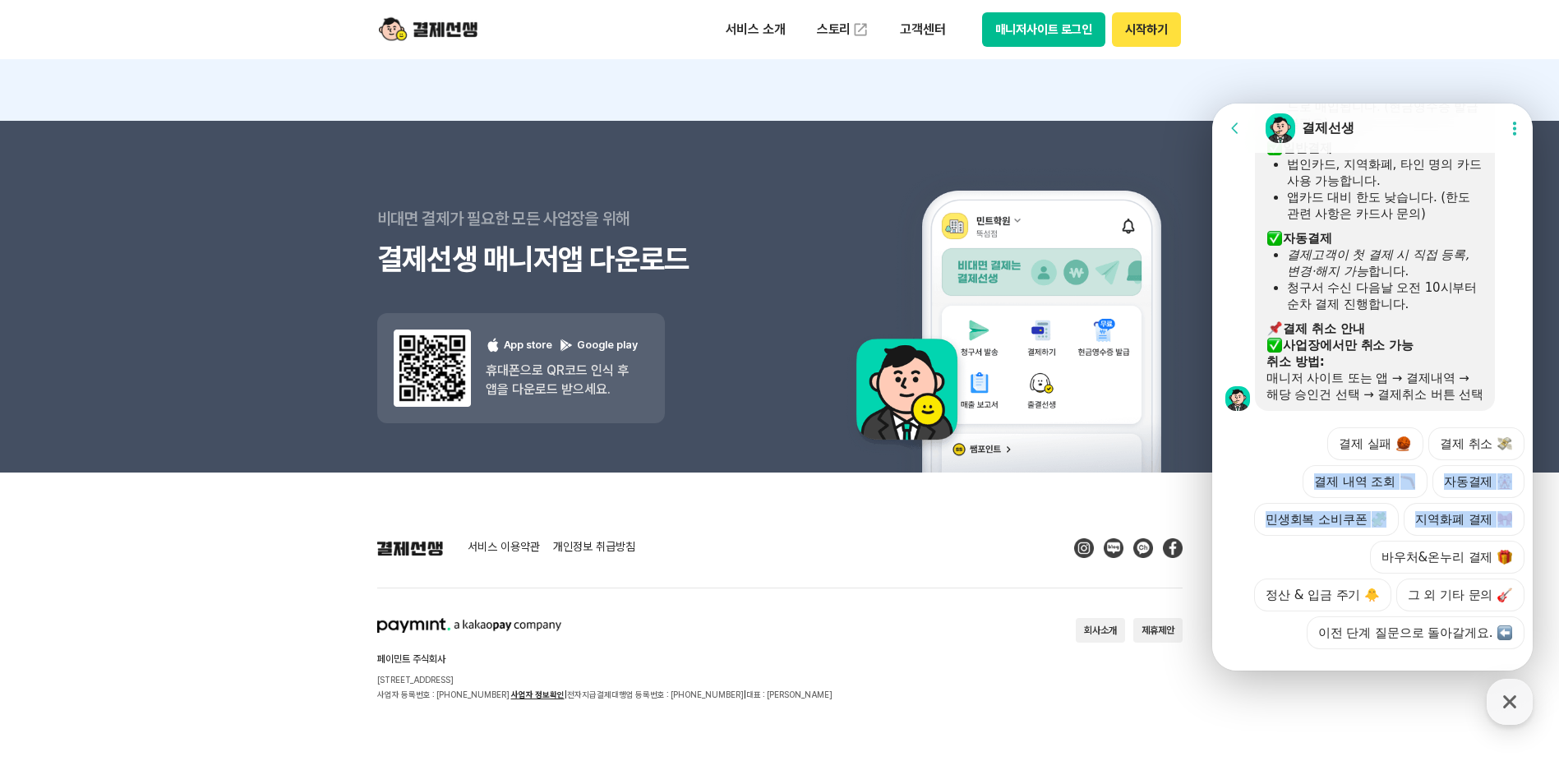
scroll to position [1873, 0]
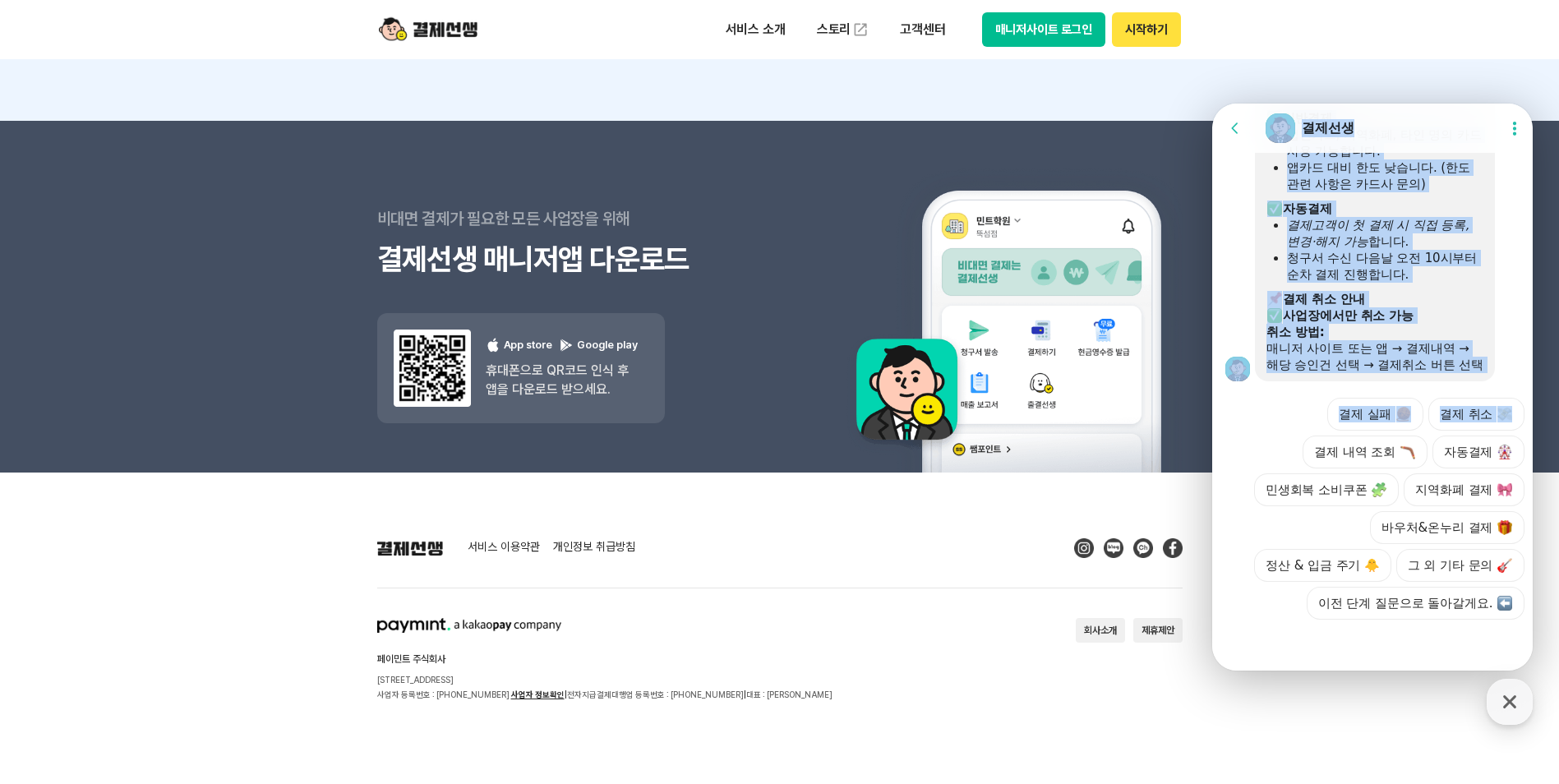
drag, startPoint x: 1282, startPoint y: 548, endPoint x: 1305, endPoint y: 678, distance: 132.0
click at [1305, 103] on html "Go to previous page Chat Room 결제선생 Show userchat action dialog Message List 📢 출…" at bounding box center [1372, 103] width 321 height 0
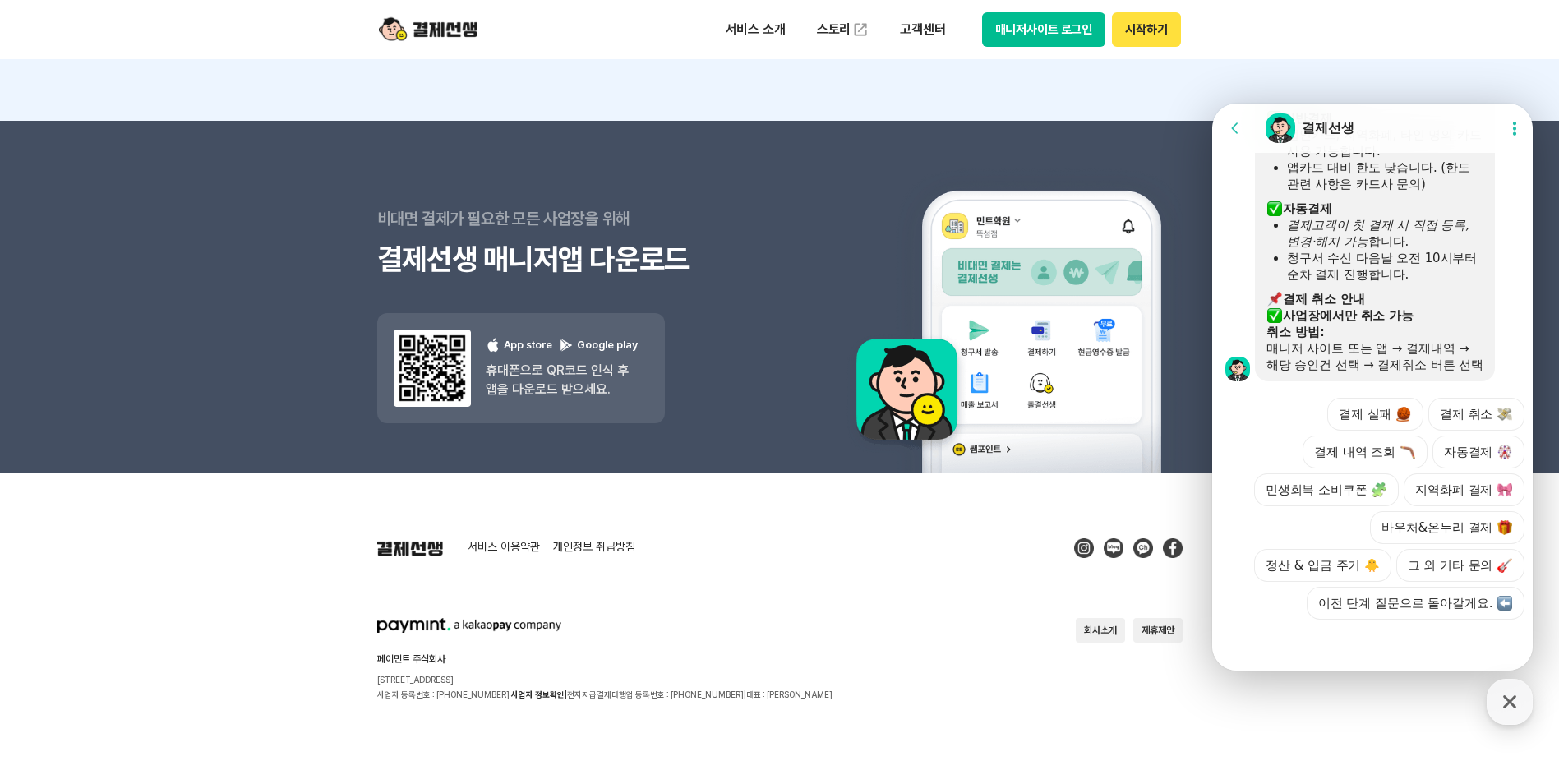
drag, startPoint x: 1305, startPoint y: 678, endPoint x: 1307, endPoint y: 462, distance: 216.0
click at [1307, 462] on div "결제 실패 결제 취소 결제 내역 조회 자동결제 민생회복 소비쿠폰 지역화폐 결제 바우처&온누리 결제 정산 & 입금 주기 🐥 그 외 기타 문의 이…" at bounding box center [1389, 508] width 272 height 222
click at [1392, 549] on button "정산 & 입금 주기 🐥" at bounding box center [1323, 565] width 137 height 33
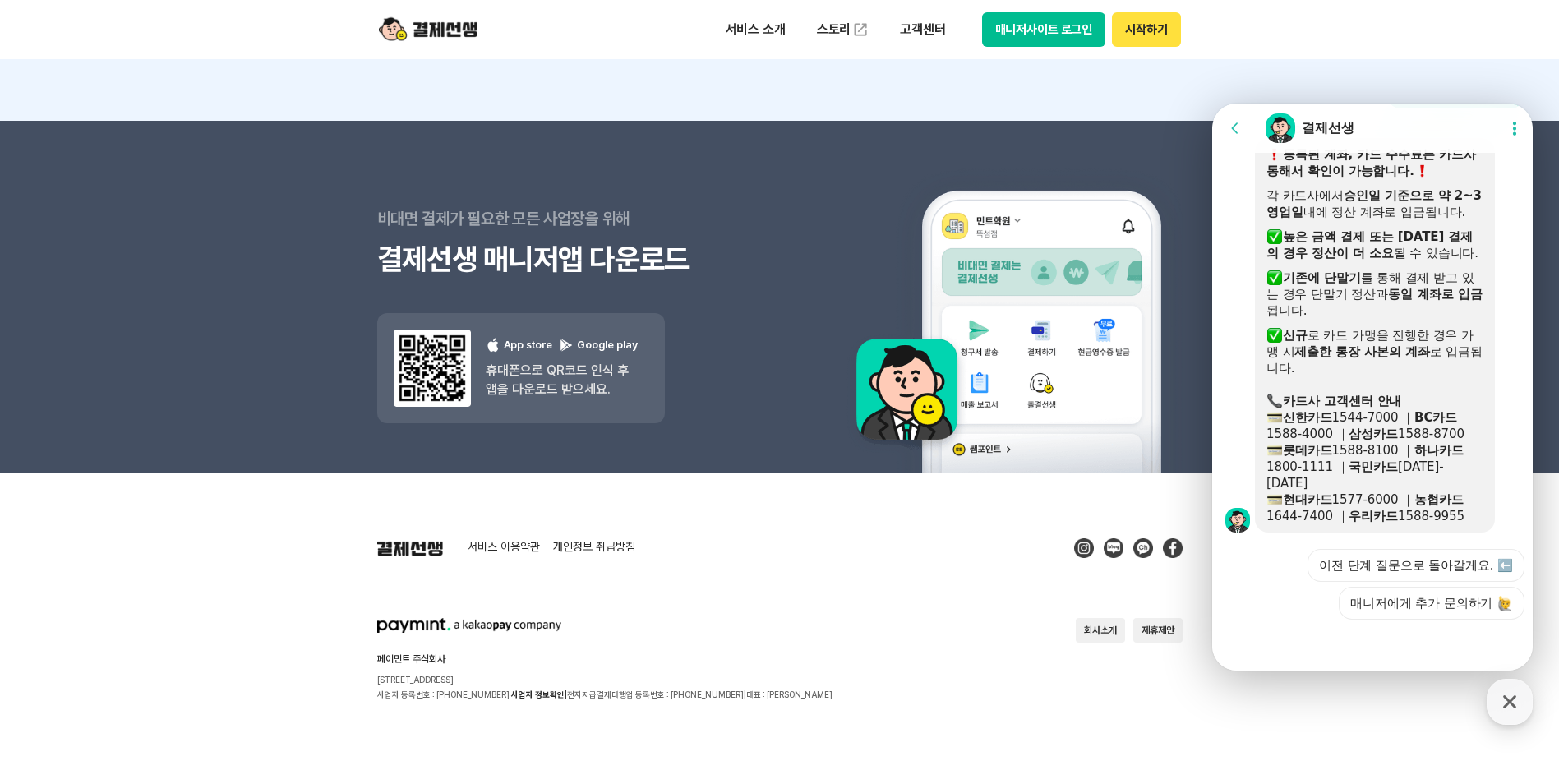
scroll to position [2119, 0]
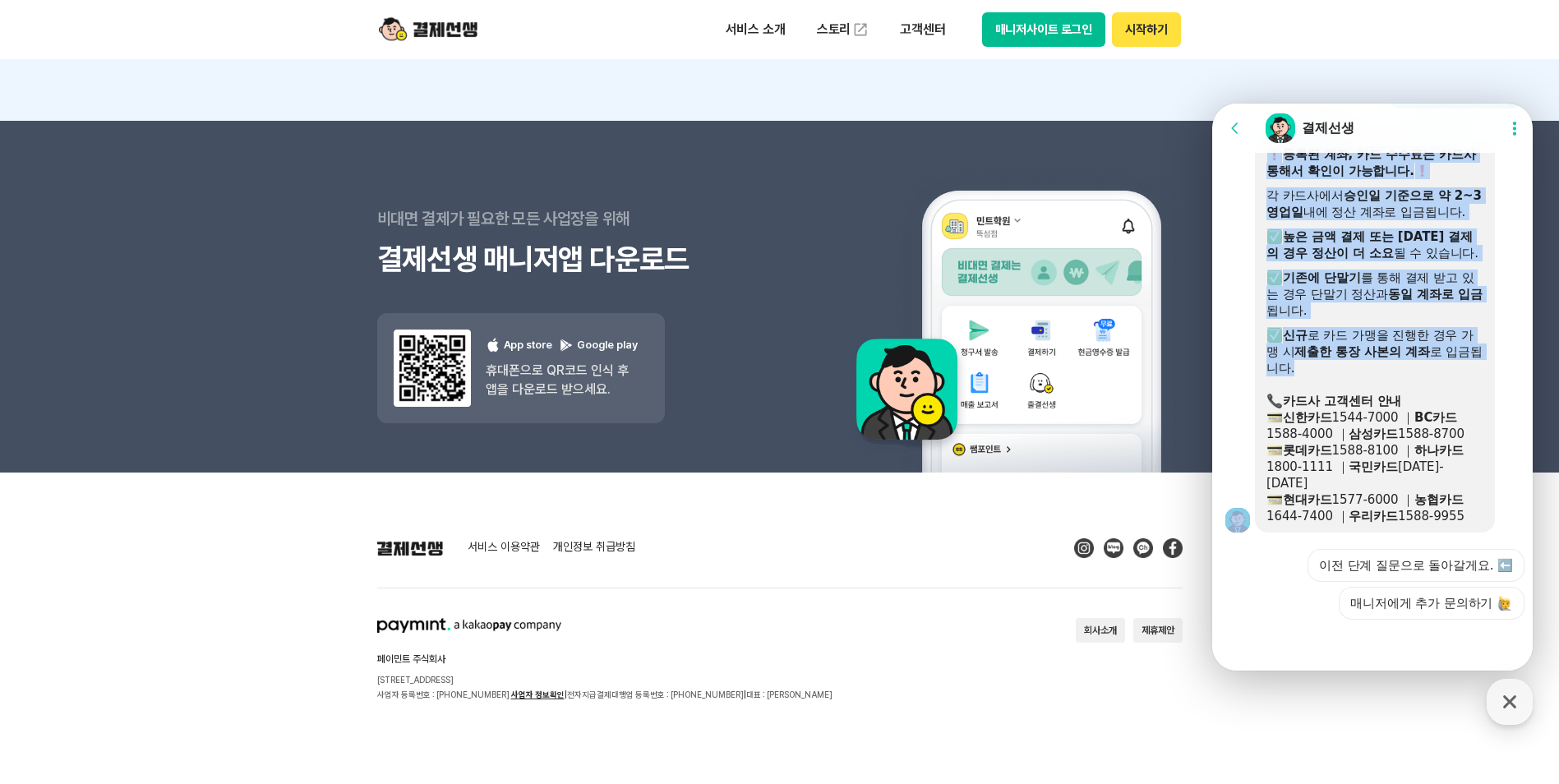
drag, startPoint x: 1431, startPoint y: 390, endPoint x: 1412, endPoint y: 138, distance: 252.7
drag, startPoint x: 1412, startPoint y: 138, endPoint x: 1444, endPoint y: 227, distance: 94.6
click at [1444, 220] on div "각 카드사에서 승인일 기준으로 약 2~3 영업일 내에 정산 계좌로 입금됩니다." at bounding box center [1375, 203] width 217 height 33
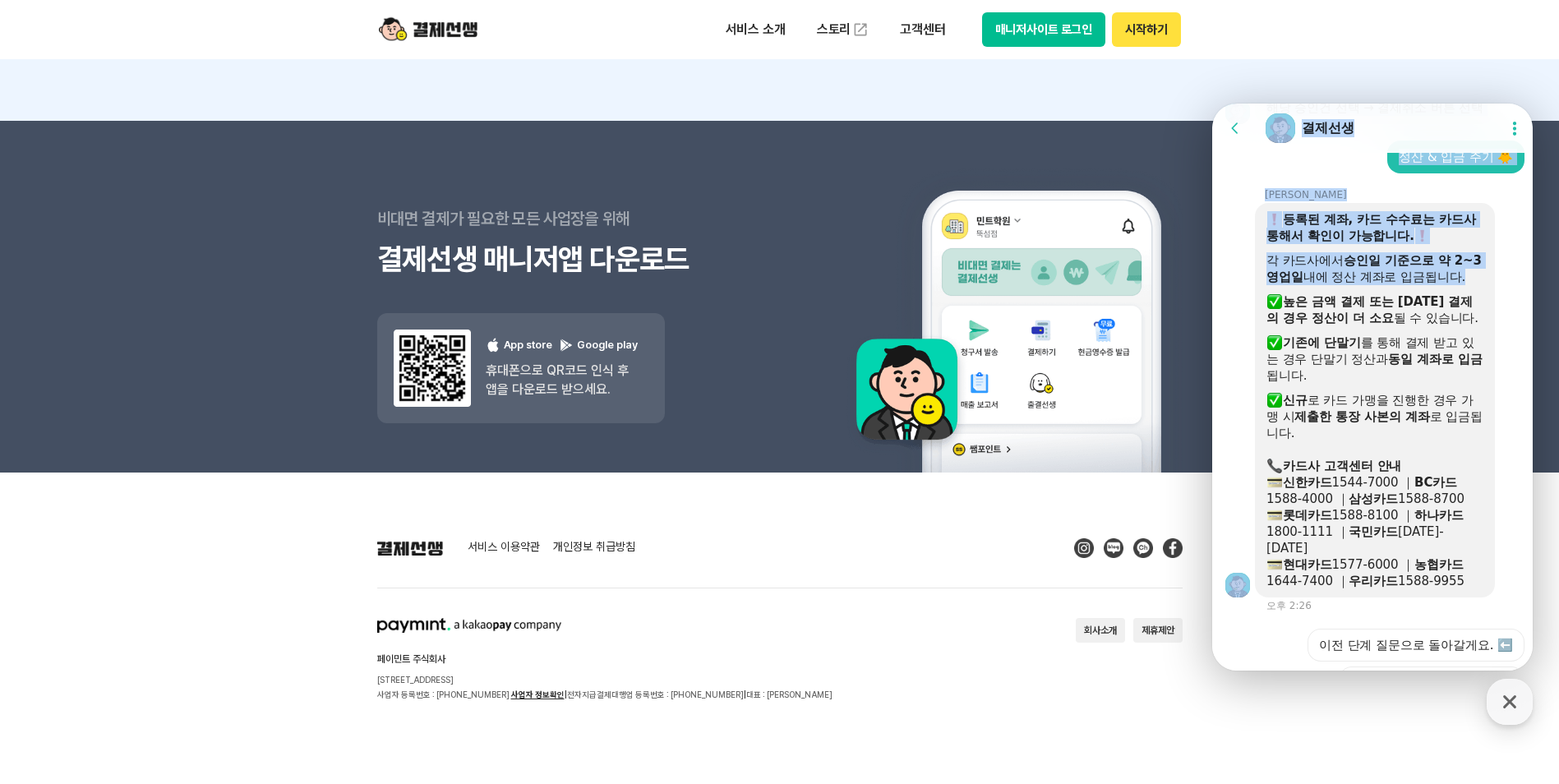
scroll to position [1991, 0]
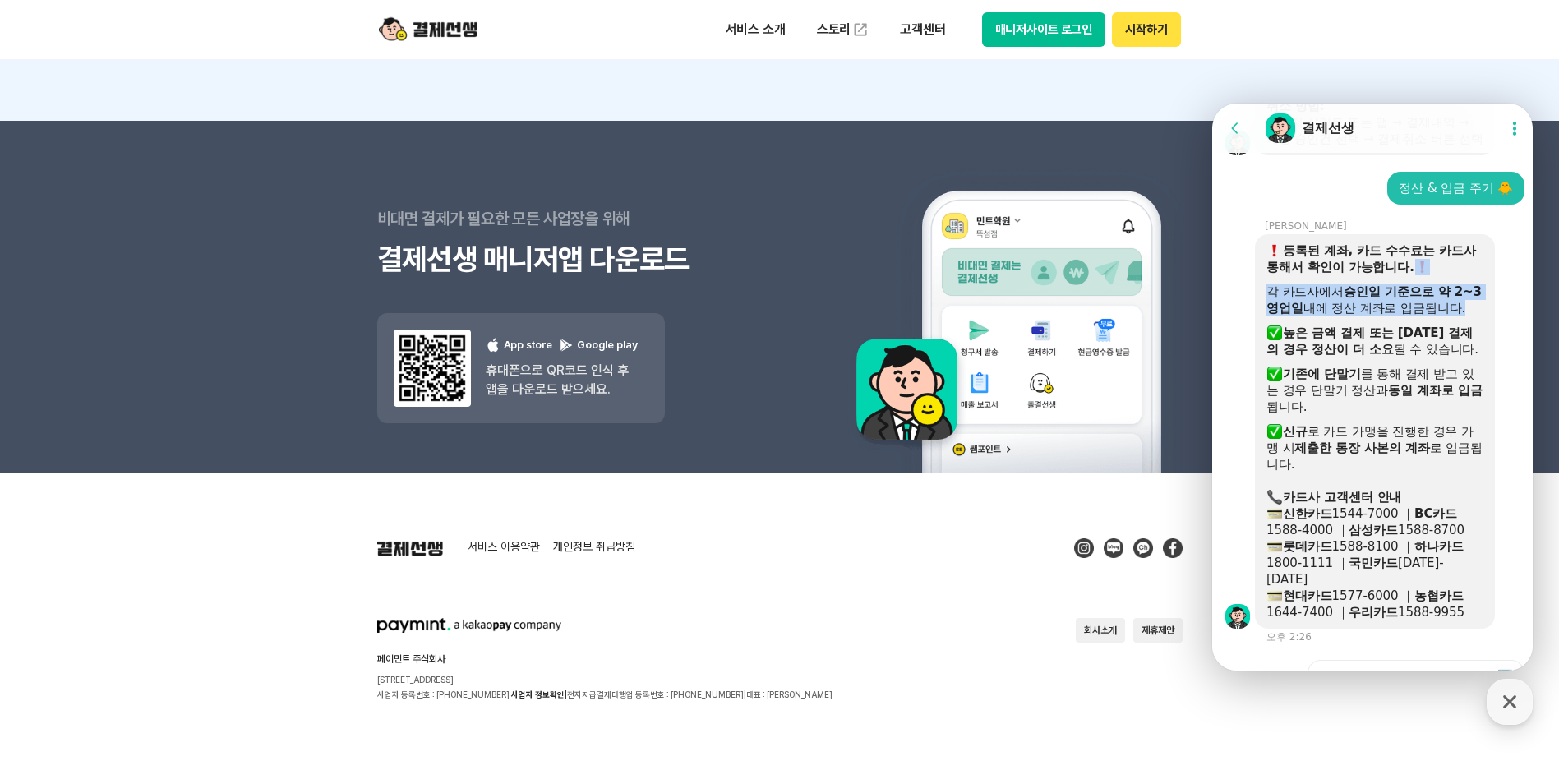
drag, startPoint x: 1444, startPoint y: 225, endPoint x: 1439, endPoint y: 304, distance: 79.2
click at [1439, 304] on div "등록된 계좌, 카드 수수료는 카드사 통해서 확인이 가능합니다. 각 카드사에서 승인일 기준으로 약 2~3 영업일 내에 정산 계좌로 입금됩니다. …" at bounding box center [1375, 431] width 217 height 378
click at [1441, 275] on div "등록된 계좌, 카드 수수료는 카드사 통해서 확인이 가능합니다." at bounding box center [1375, 258] width 217 height 33
drag, startPoint x: 1464, startPoint y: 297, endPoint x: 1467, endPoint y: 396, distance: 99.0
click at [1467, 396] on div "등록된 계좌, 카드 수수료는 카드사 통해서 확인이 가능합니다. 각 카드사에서 승인일 기준으로 약 2~3 영업일 내에 정산 계좌로 입금됩니다. …" at bounding box center [1375, 431] width 217 height 378
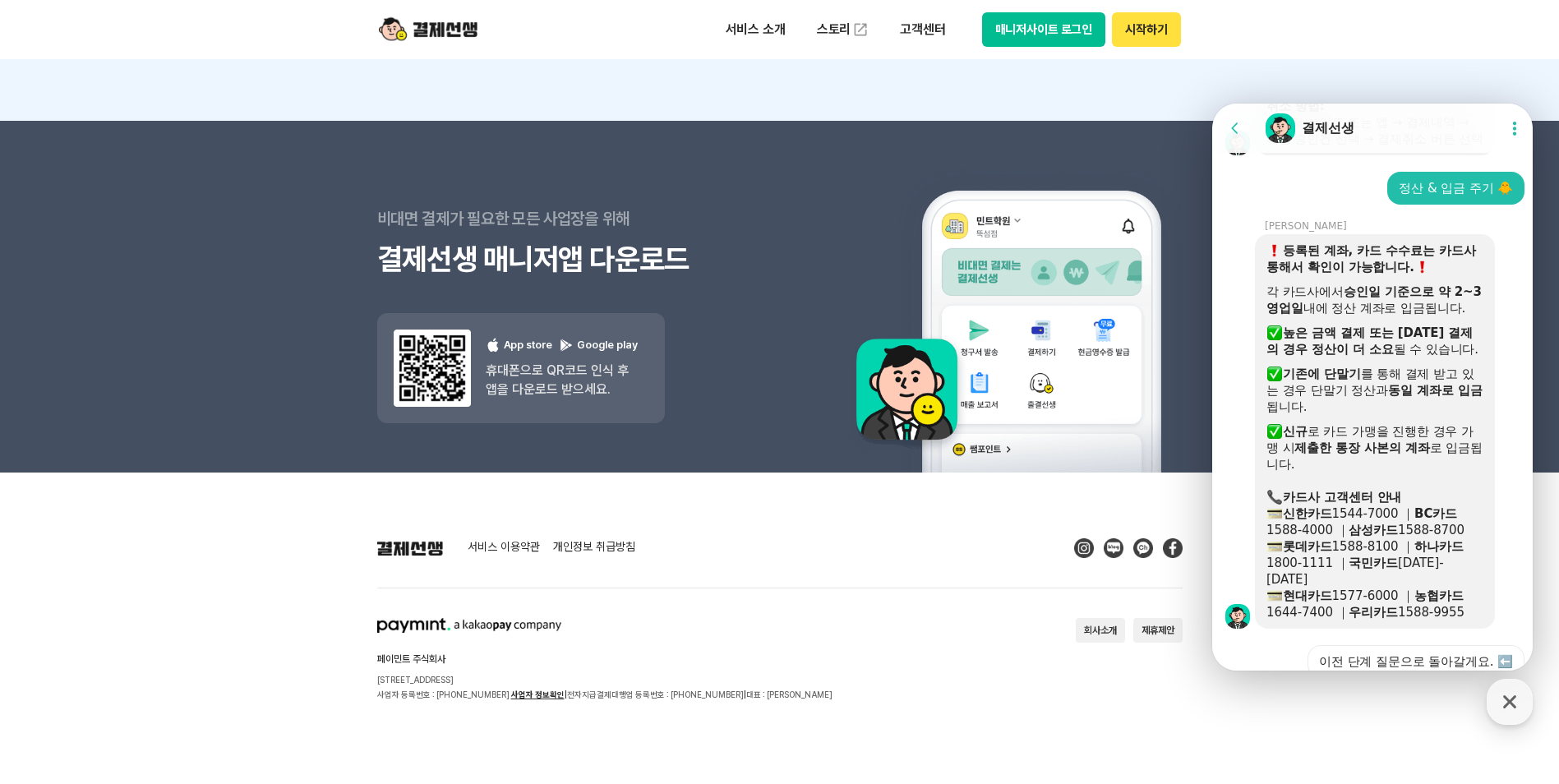
drag, startPoint x: 1467, startPoint y: 396, endPoint x: 1412, endPoint y: 447, distance: 75.0
click at [1412, 415] on div "​ 기존에 단말기 를 통해 결제 받고 있는 경우 단말기 정산과 동일 계좌로 입금 됩니다." at bounding box center [1375, 391] width 217 height 49
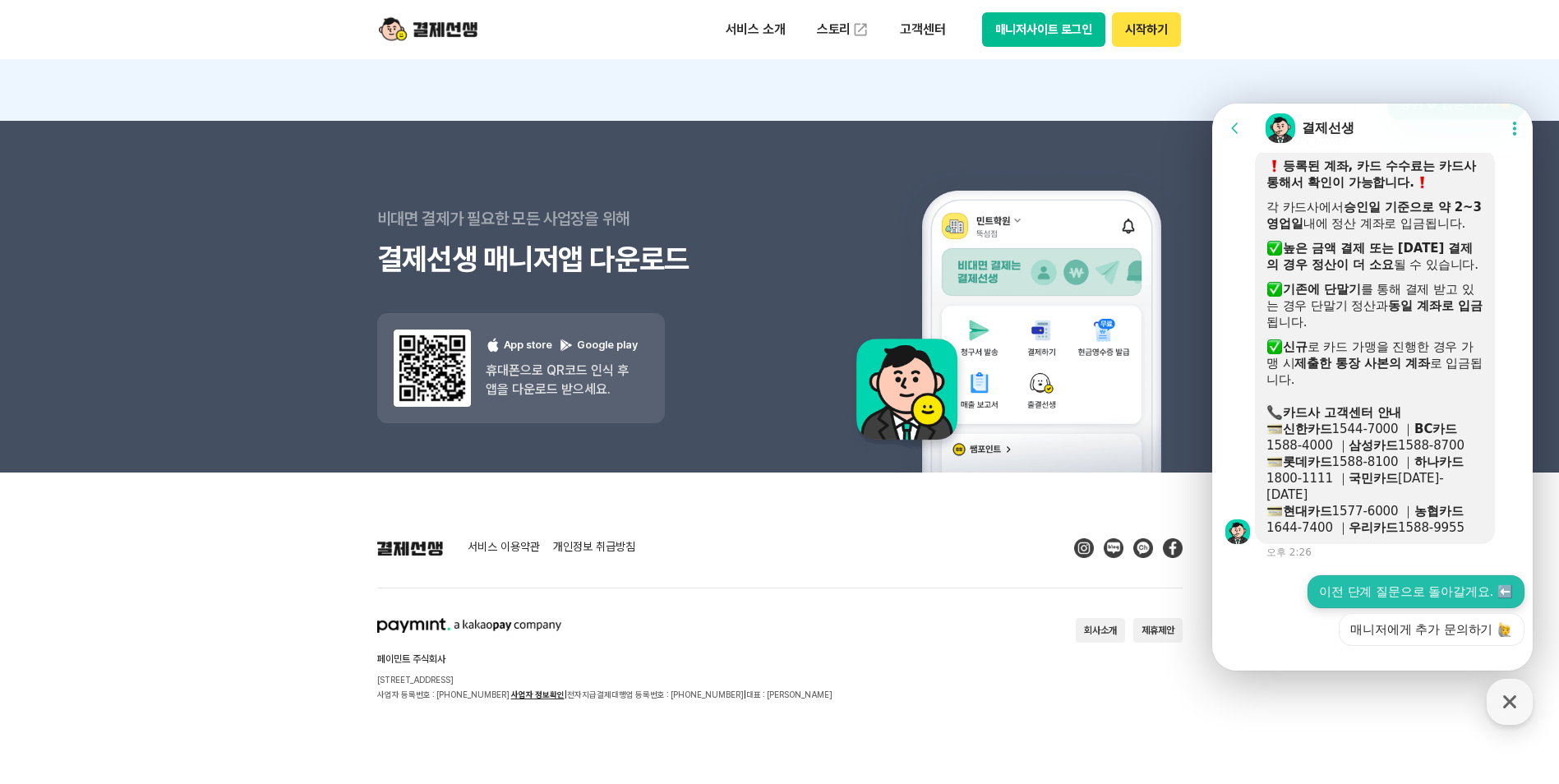
scroll to position [2098, 0]
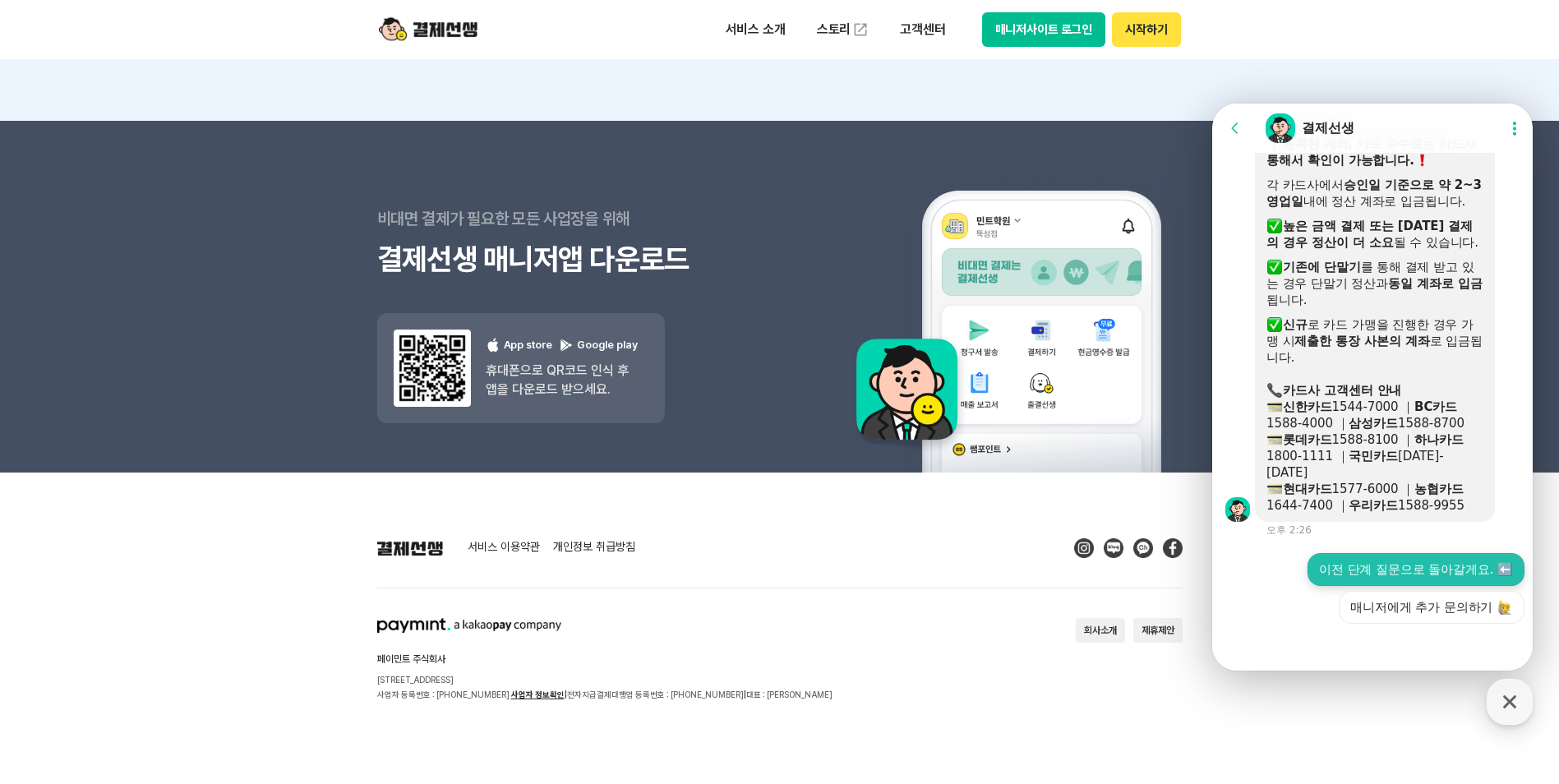
drag, startPoint x: 1427, startPoint y: 452, endPoint x: 1429, endPoint y: 609, distance: 157.0
drag, startPoint x: 1429, startPoint y: 609, endPoint x: 1400, endPoint y: 346, distance: 264.6
click at [1400, 308] on div "​ 기존에 단말기 를 통해 결제 받고 있는 경우 단말기 정산과 동일 계좌로 입금 됩니다." at bounding box center [1375, 284] width 217 height 49
